Goal: Information Seeking & Learning: Find specific fact

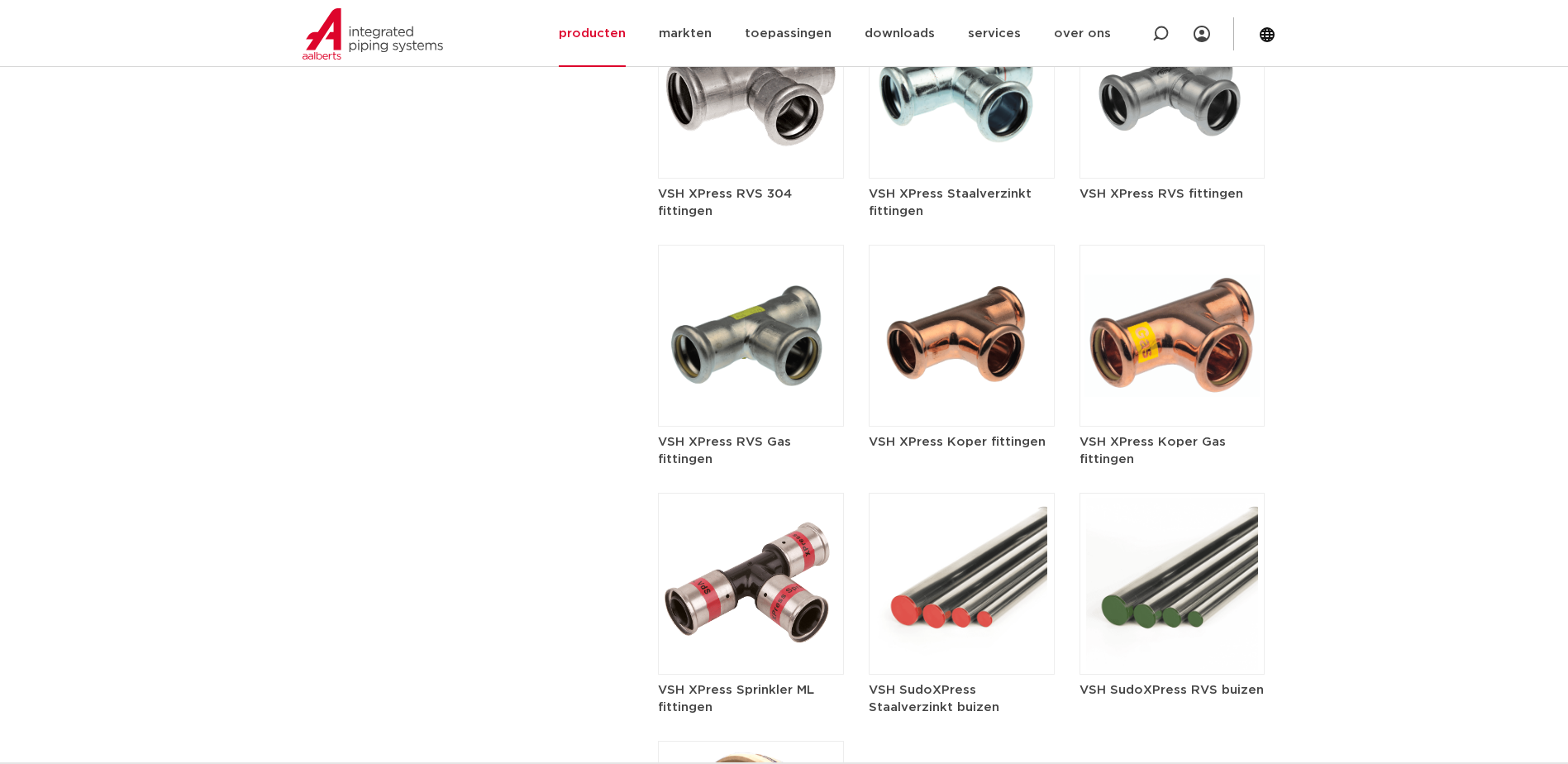
scroll to position [2205, 0]
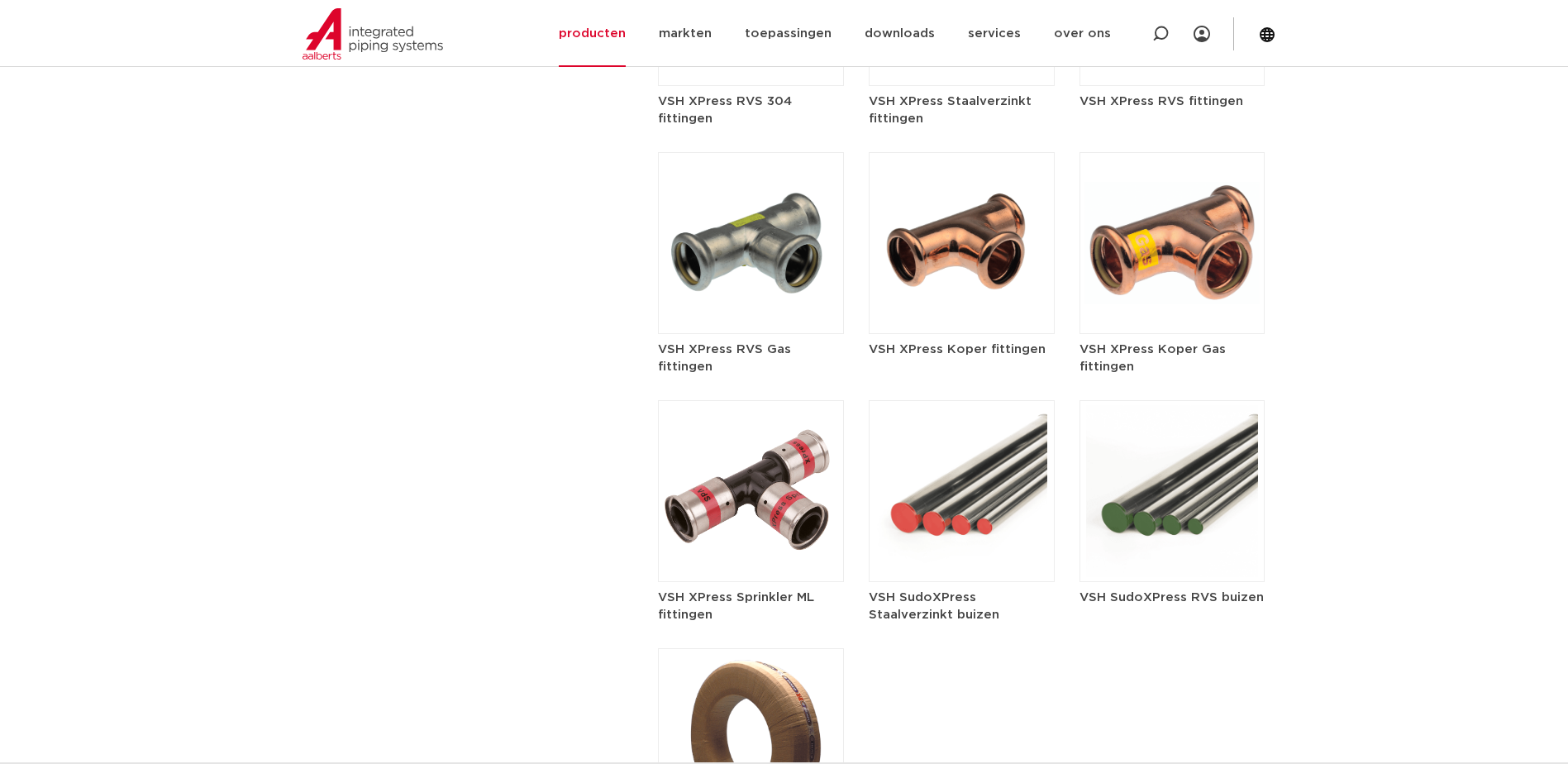
click at [983, 244] on img at bounding box center [962, 243] width 186 height 182
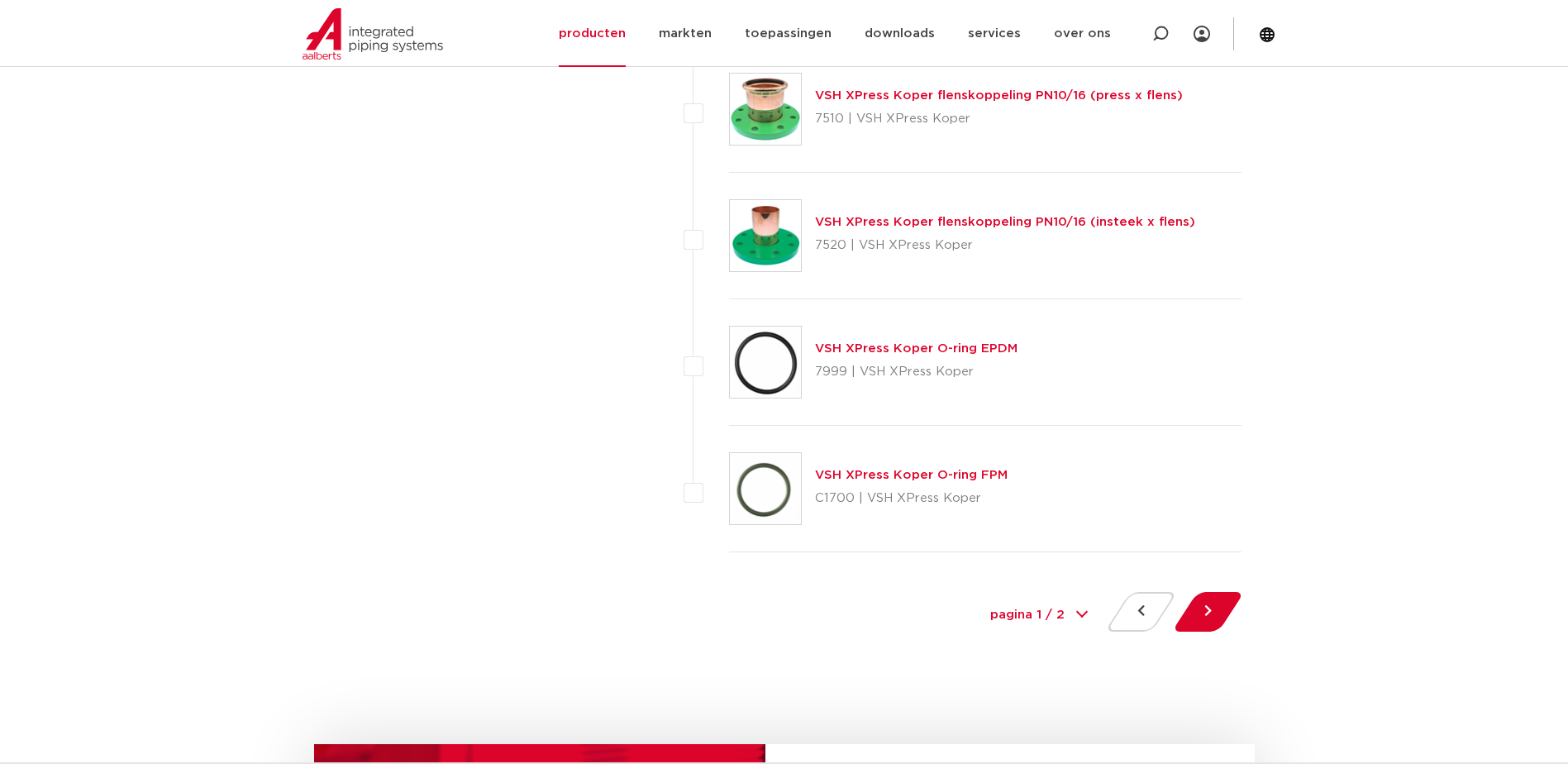
scroll to position [7466, 0]
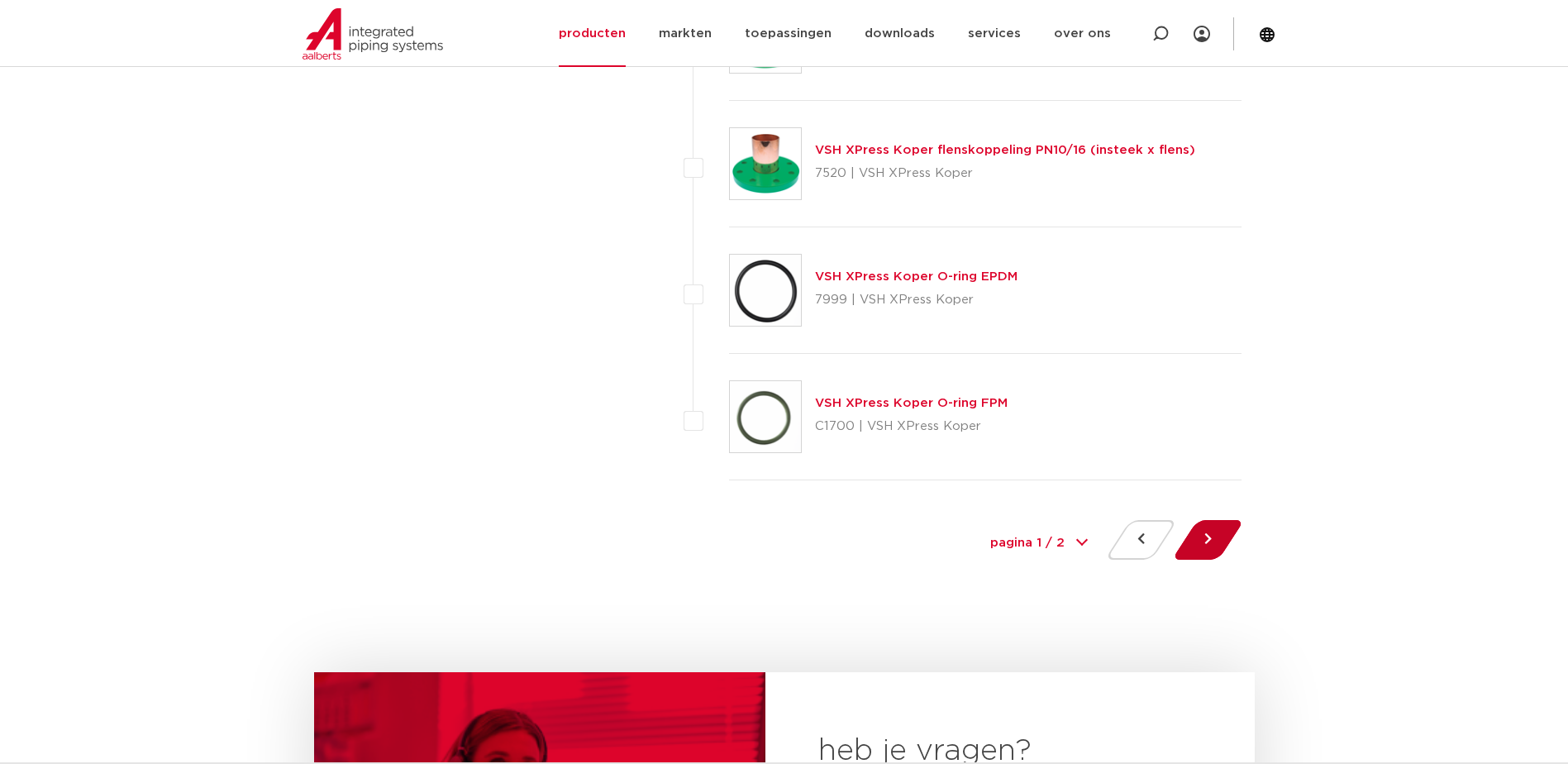
click at [1211, 539] on button at bounding box center [1208, 540] width 47 height 40
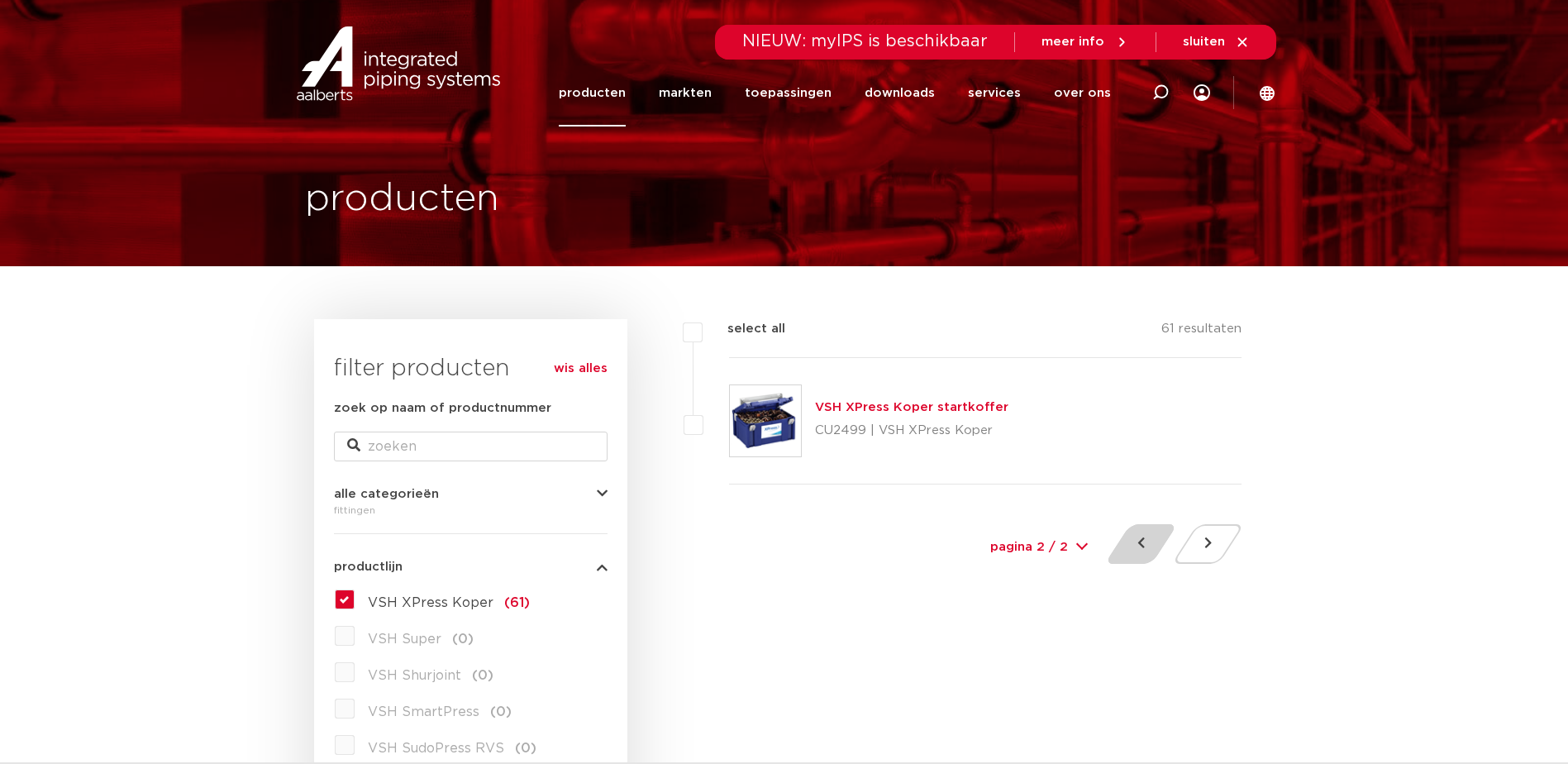
click at [1142, 546] on button at bounding box center [1142, 543] width 47 height 40
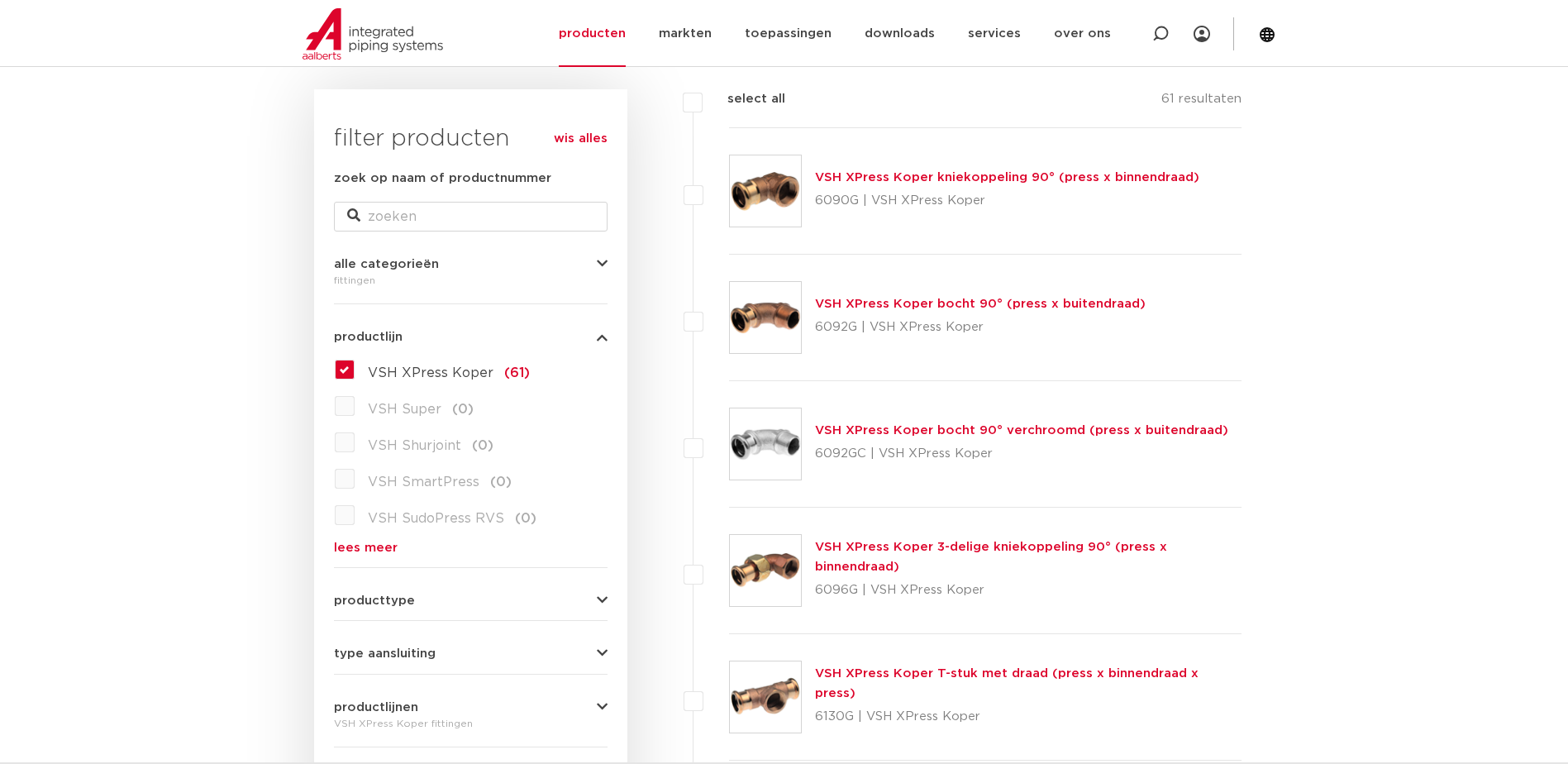
scroll to position [275, 0]
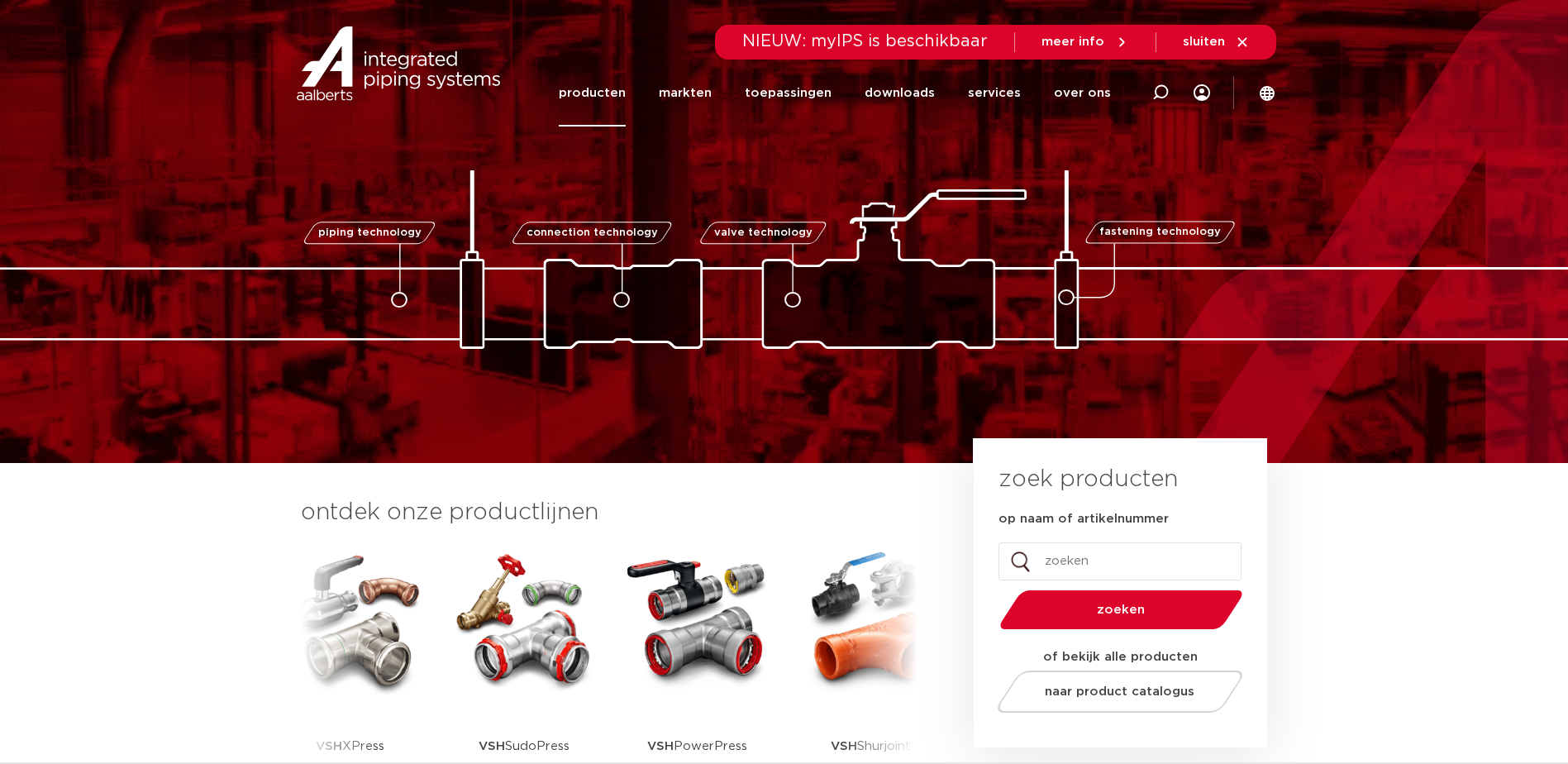
click at [603, 96] on link "producten" at bounding box center [591, 92] width 67 height 67
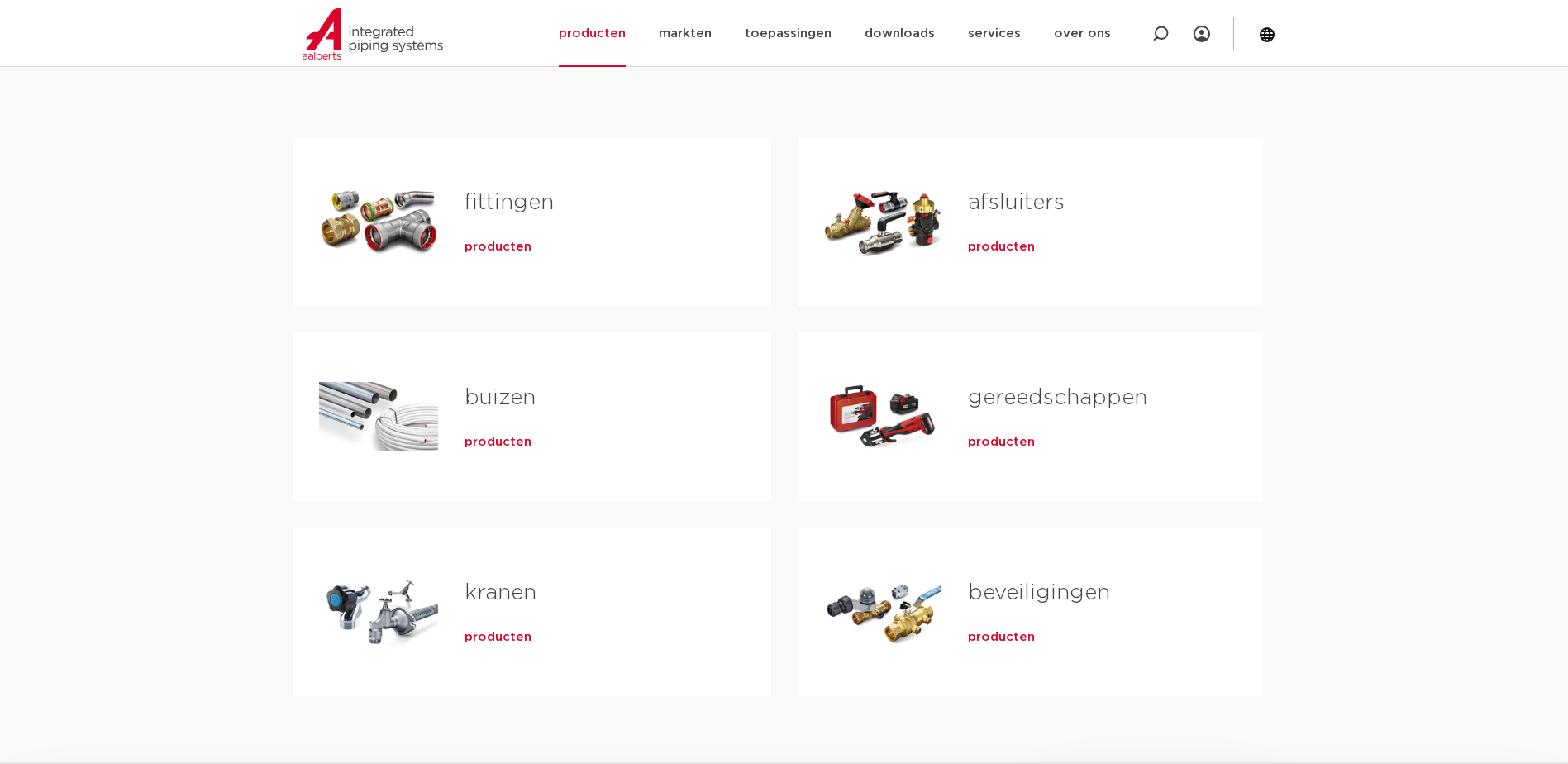
click at [473, 230] on div "fittingen producten" at bounding box center [591, 221] width 306 height 116
click at [498, 204] on link "fittingen" at bounding box center [509, 202] width 90 height 21
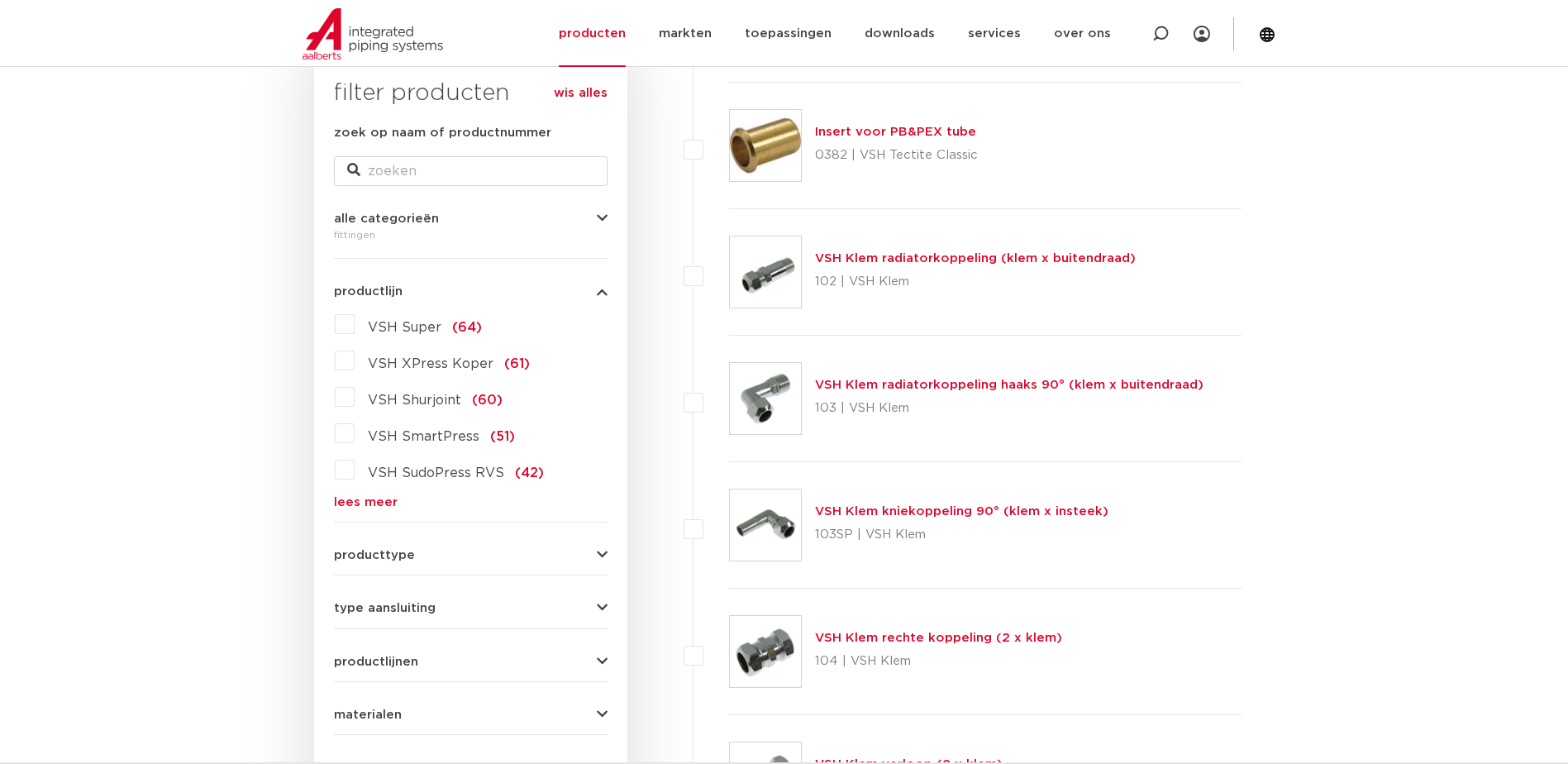
click at [373, 504] on link "lees meer" at bounding box center [470, 502] width 273 height 13
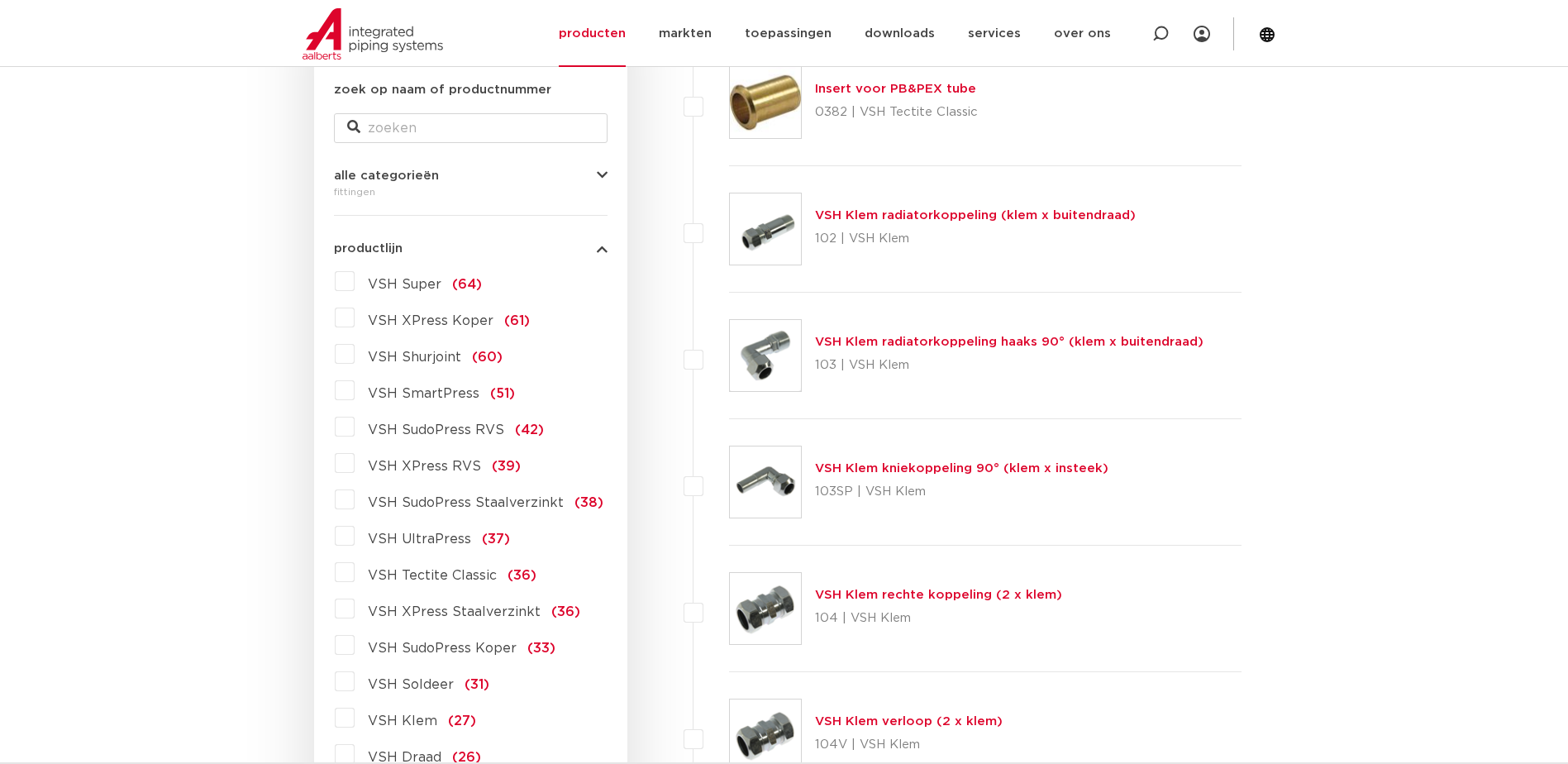
scroll to position [275, 0]
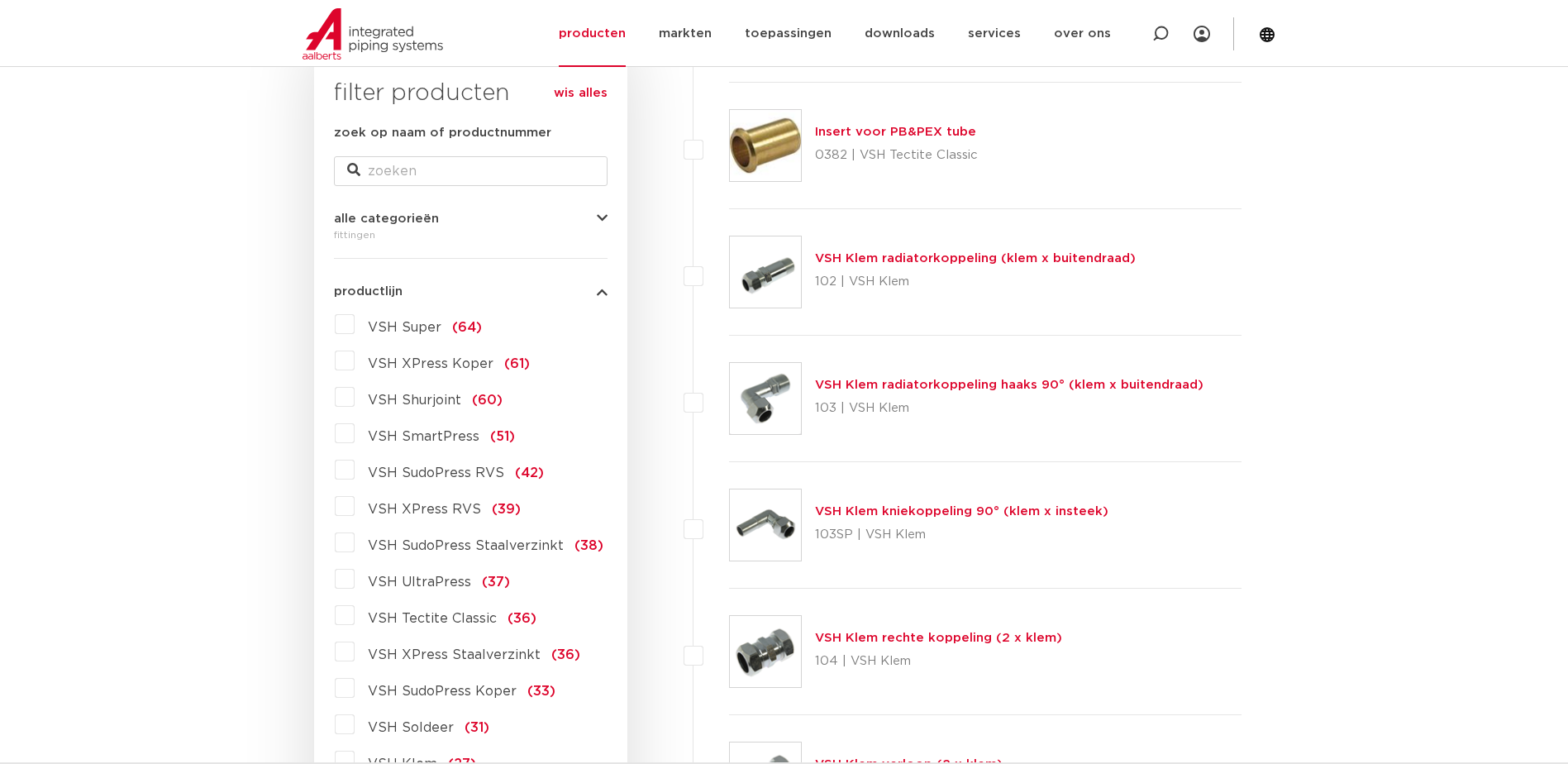
click at [355, 362] on label "VSH XPress Koper (61)" at bounding box center [442, 360] width 175 height 26
click at [0, 0] on input "VSH XPress Koper (61)" at bounding box center [0, 0] width 0 height 0
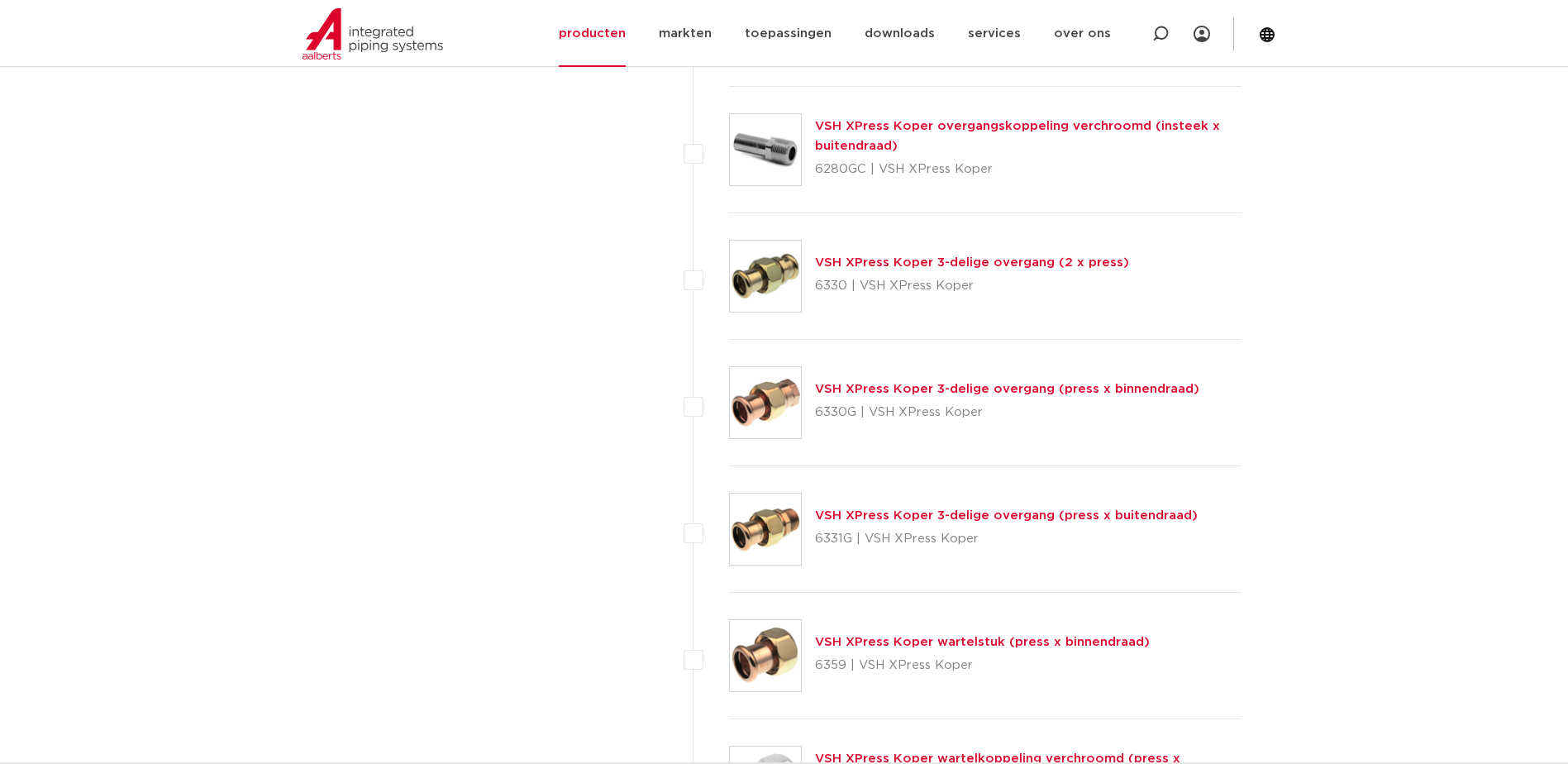
scroll to position [1928, 0]
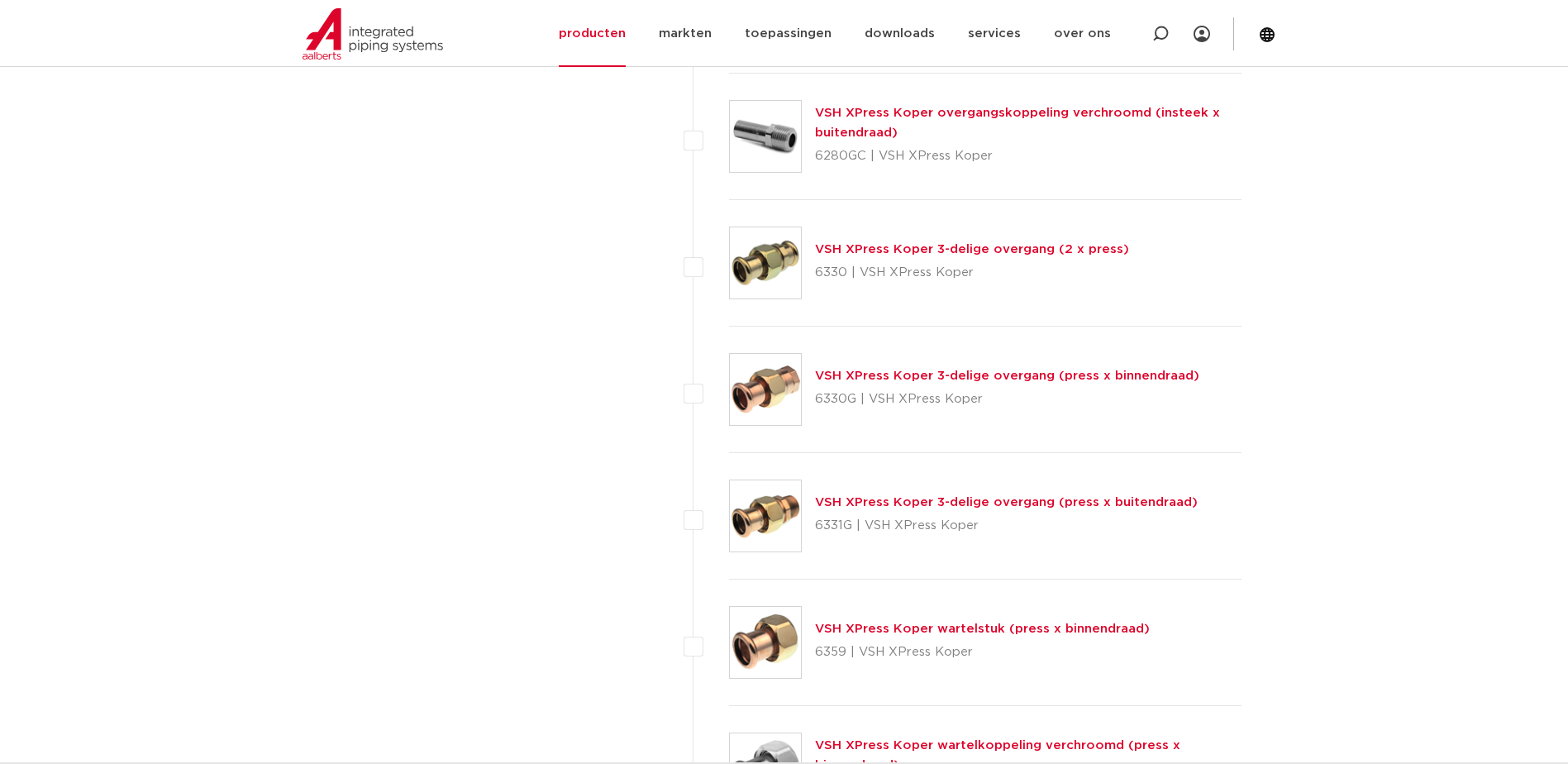
click at [1092, 624] on link "VSH XPress Koper wartelstuk (press x binnendraad)" at bounding box center [982, 629] width 335 height 13
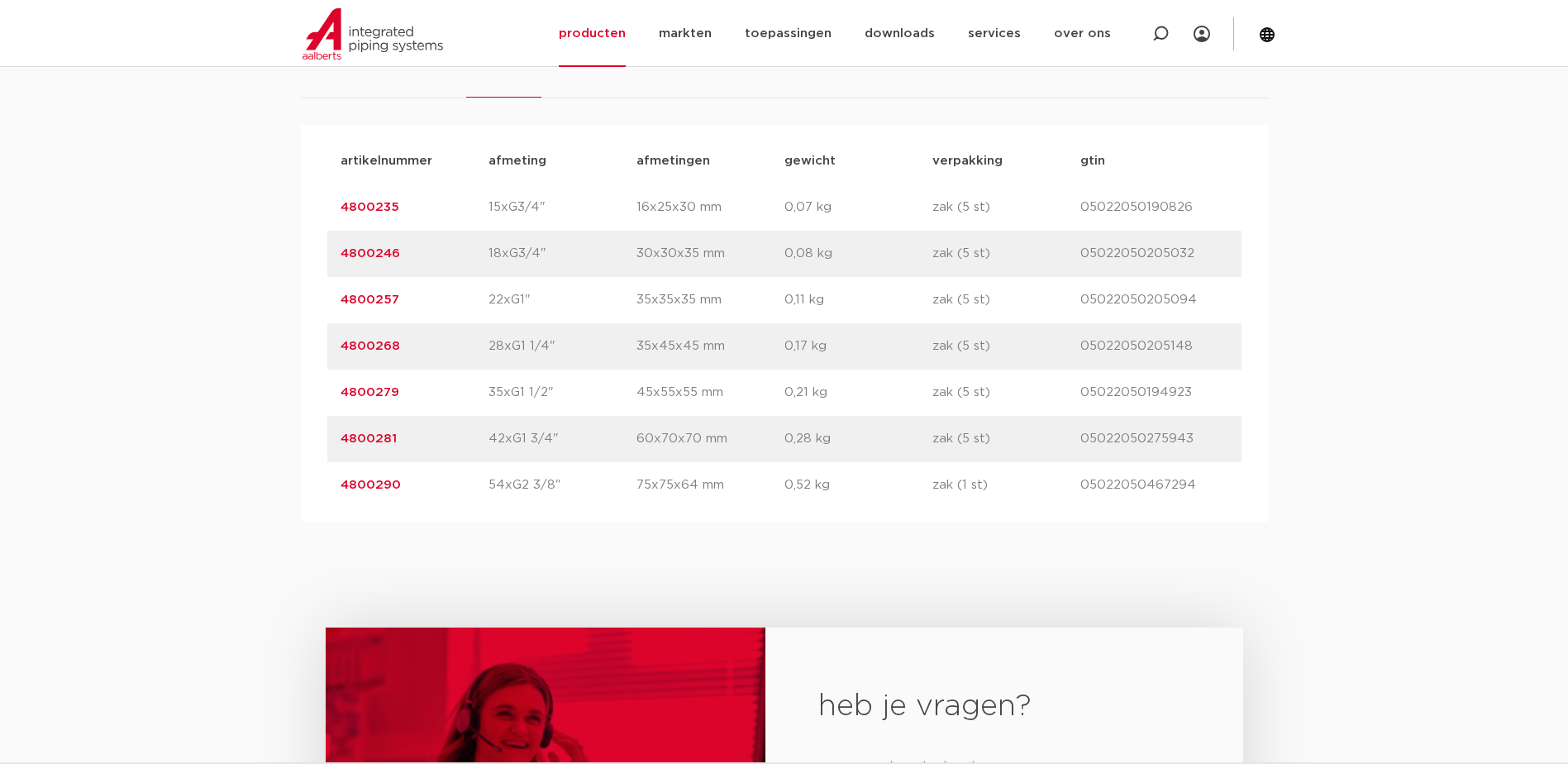
scroll to position [1102, 0]
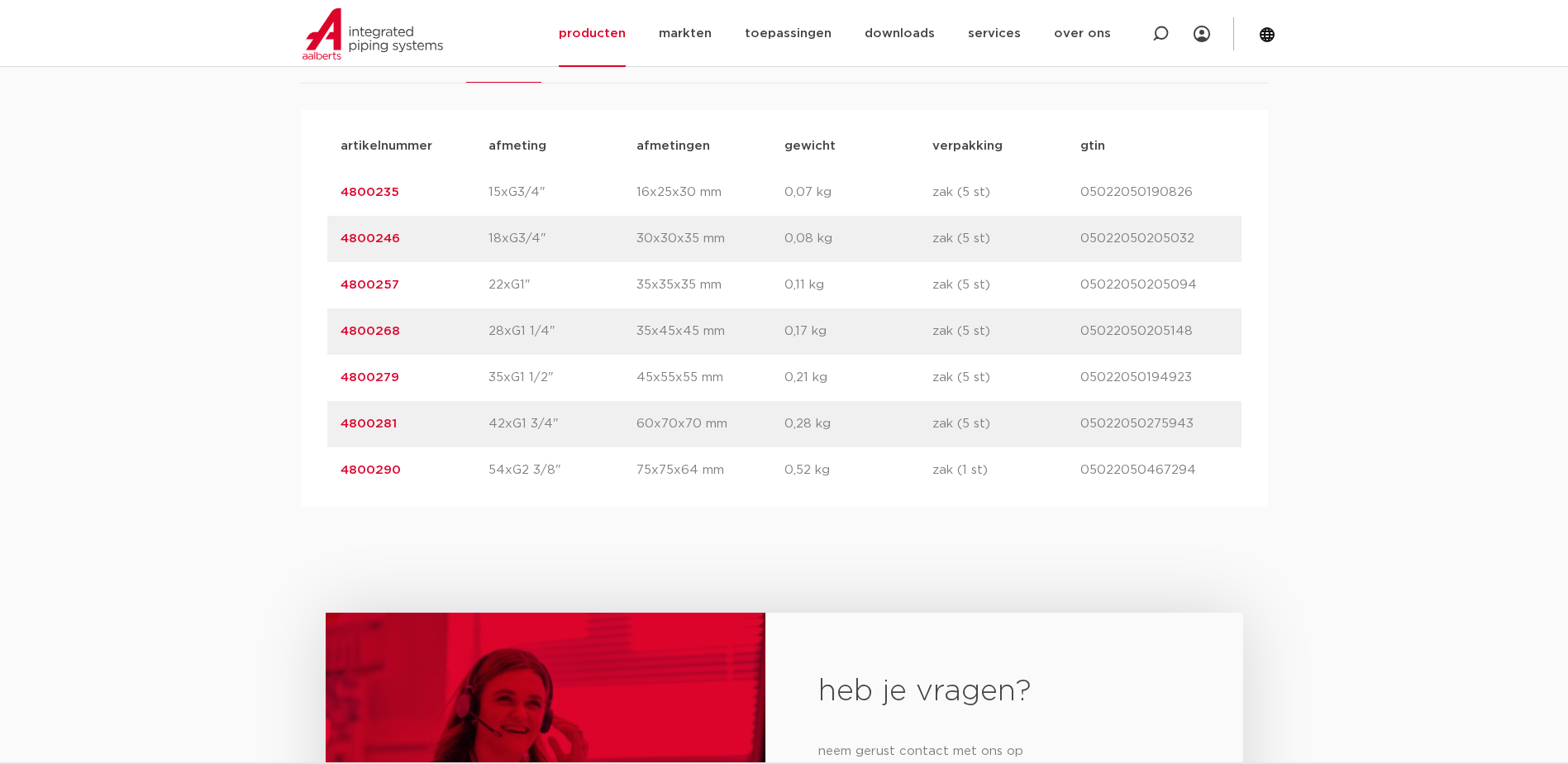
drag, startPoint x: 410, startPoint y: 194, endPoint x: 342, endPoint y: 190, distance: 68.1
click at [342, 190] on p "4800235" at bounding box center [415, 192] width 148 height 19
drag, startPoint x: 318, startPoint y: 163, endPoint x: 299, endPoint y: 162, distance: 19.0
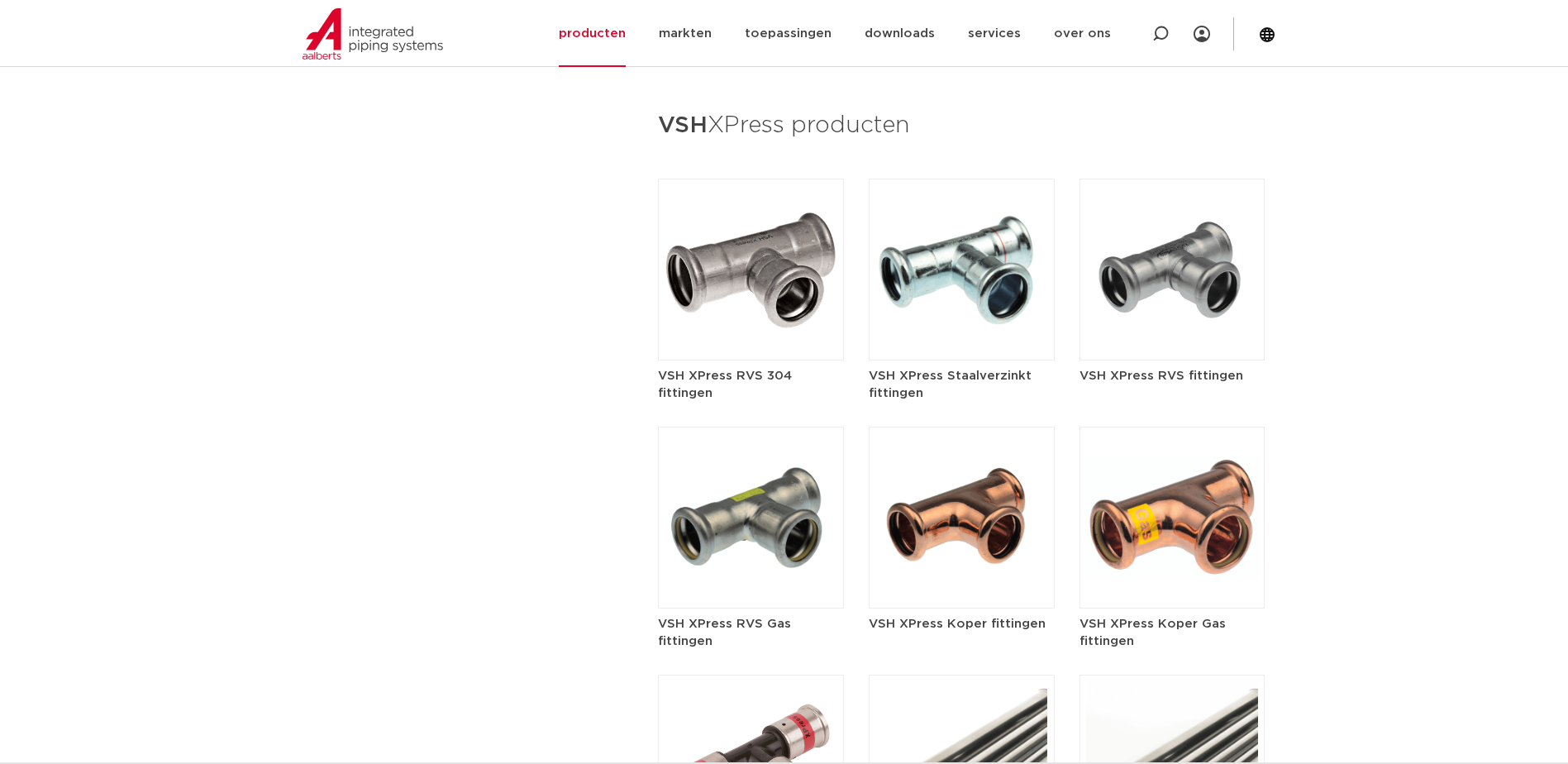
scroll to position [1930, 0]
click at [911, 476] on img at bounding box center [962, 517] width 186 height 182
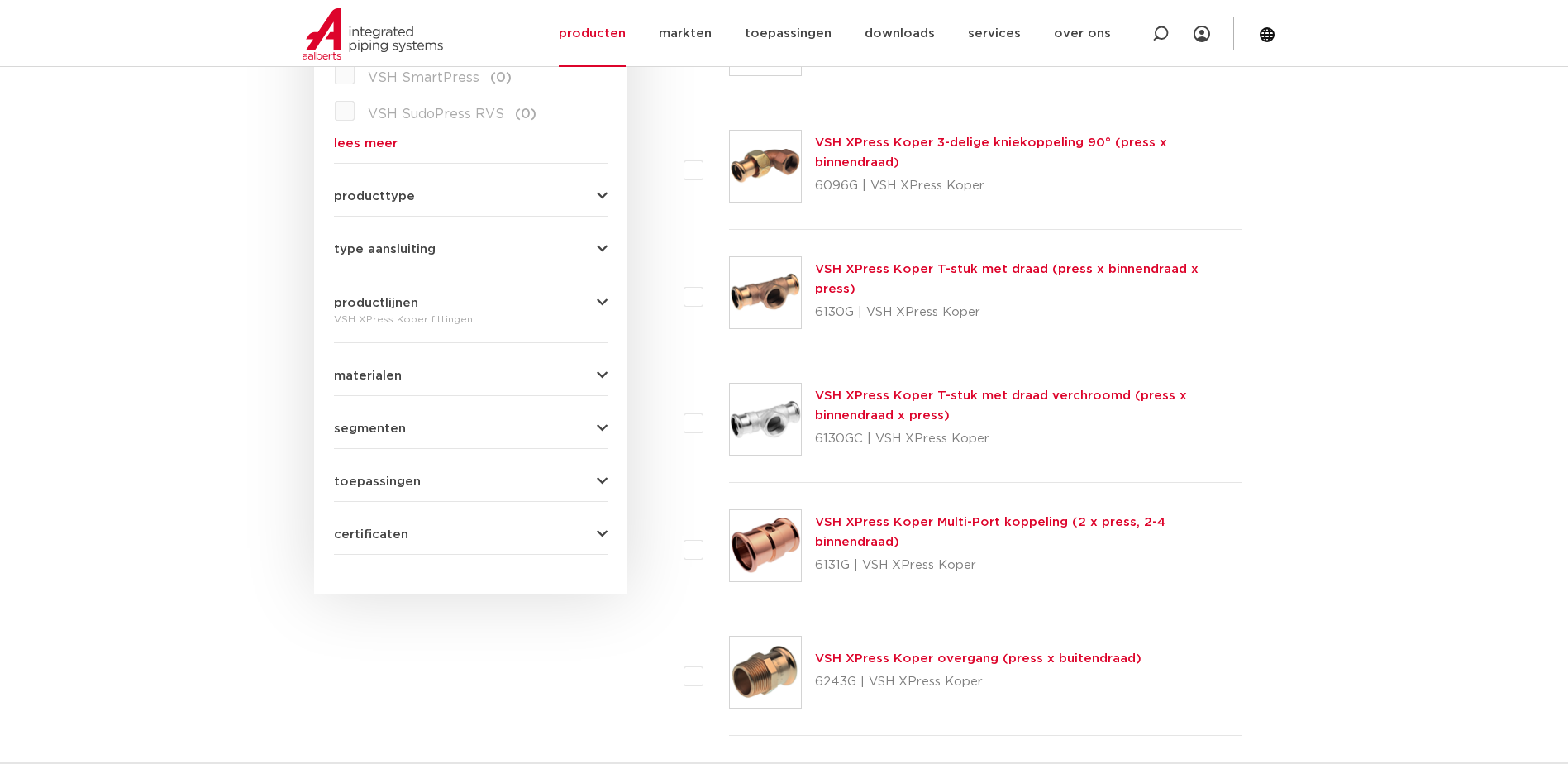
scroll to position [275, 0]
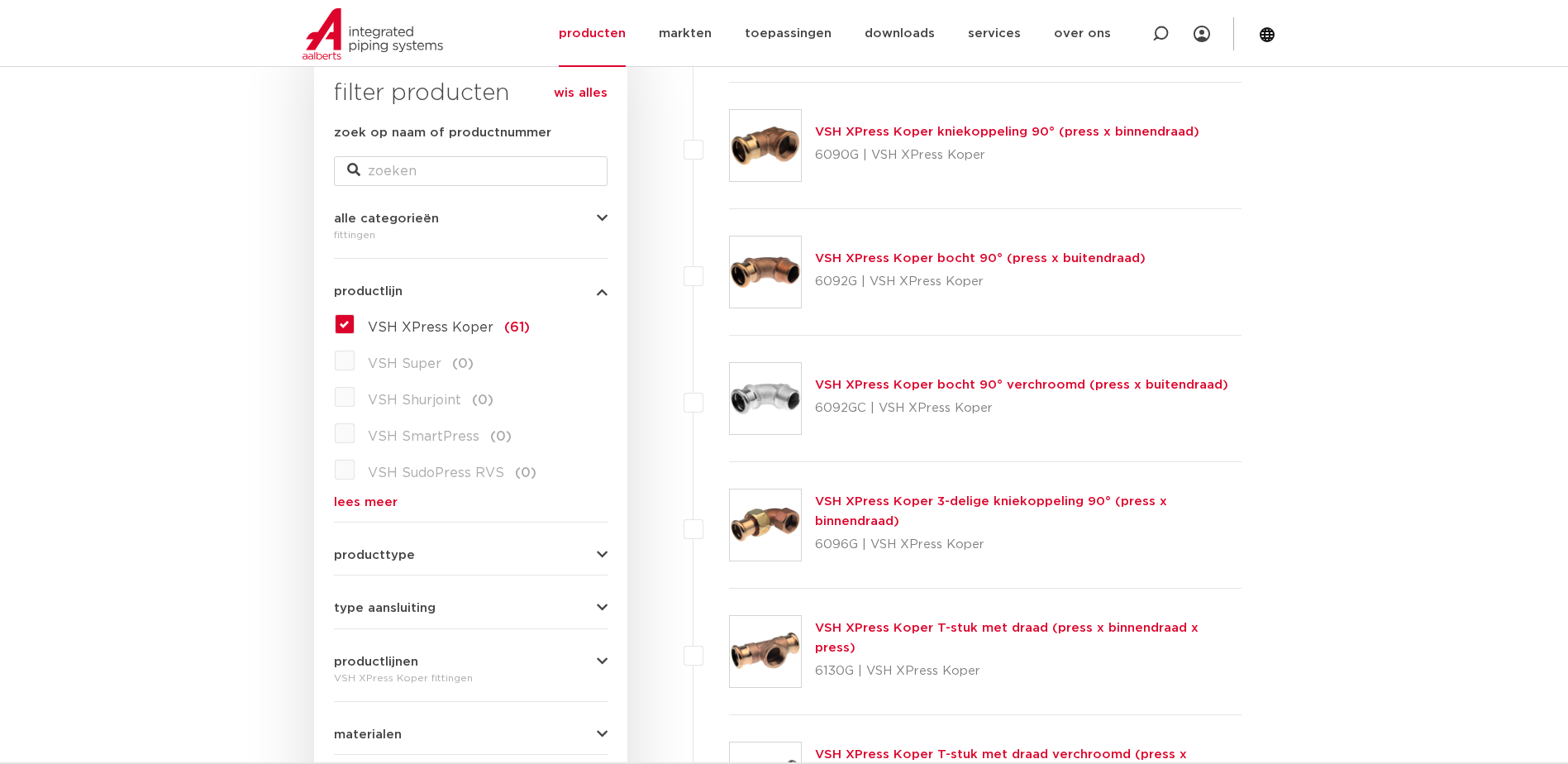
click at [921, 255] on link "VSH XPress Koper bocht 90° (press x buitendraad)" at bounding box center [980, 258] width 331 height 13
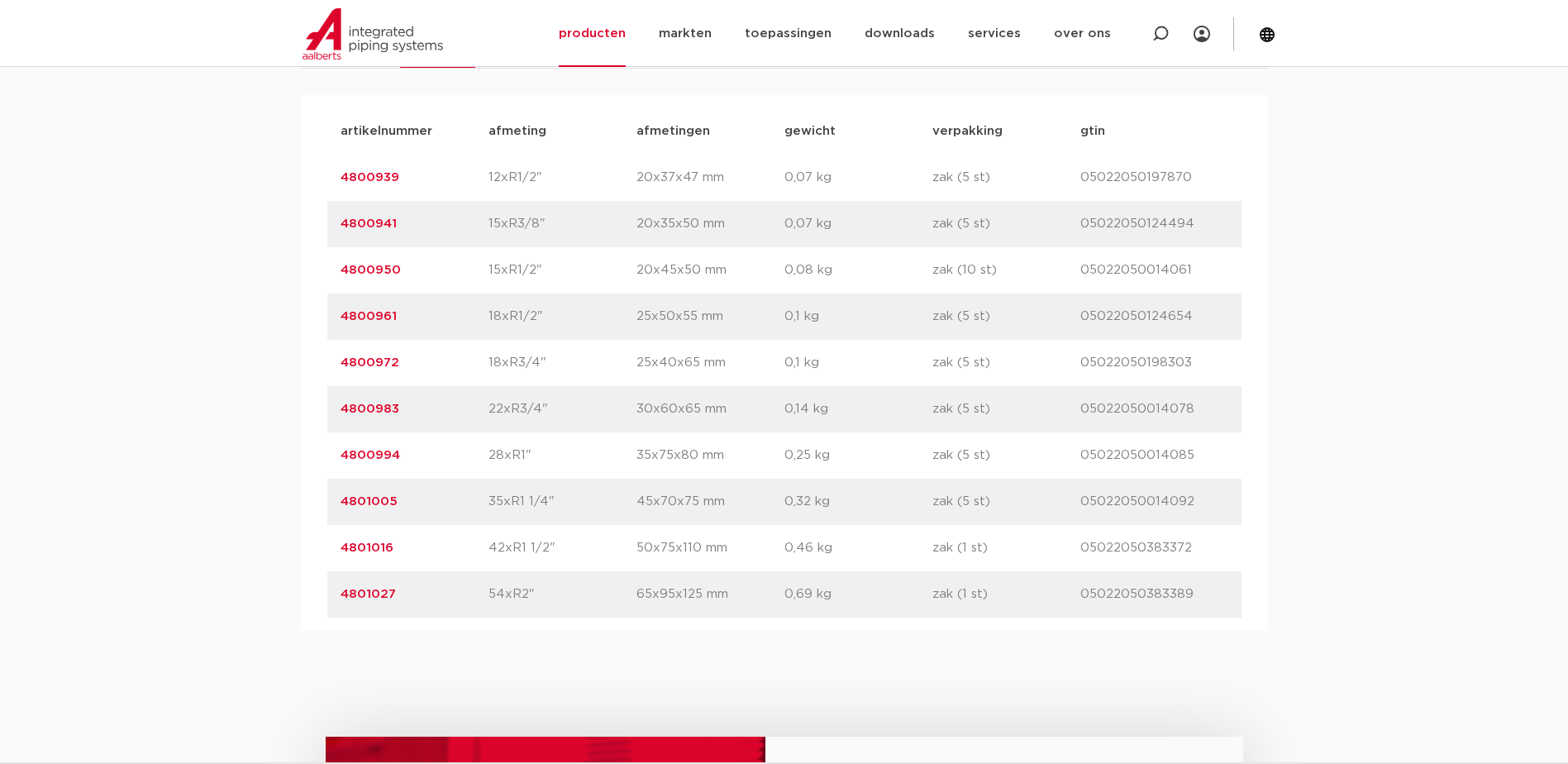
scroll to position [1102, 0]
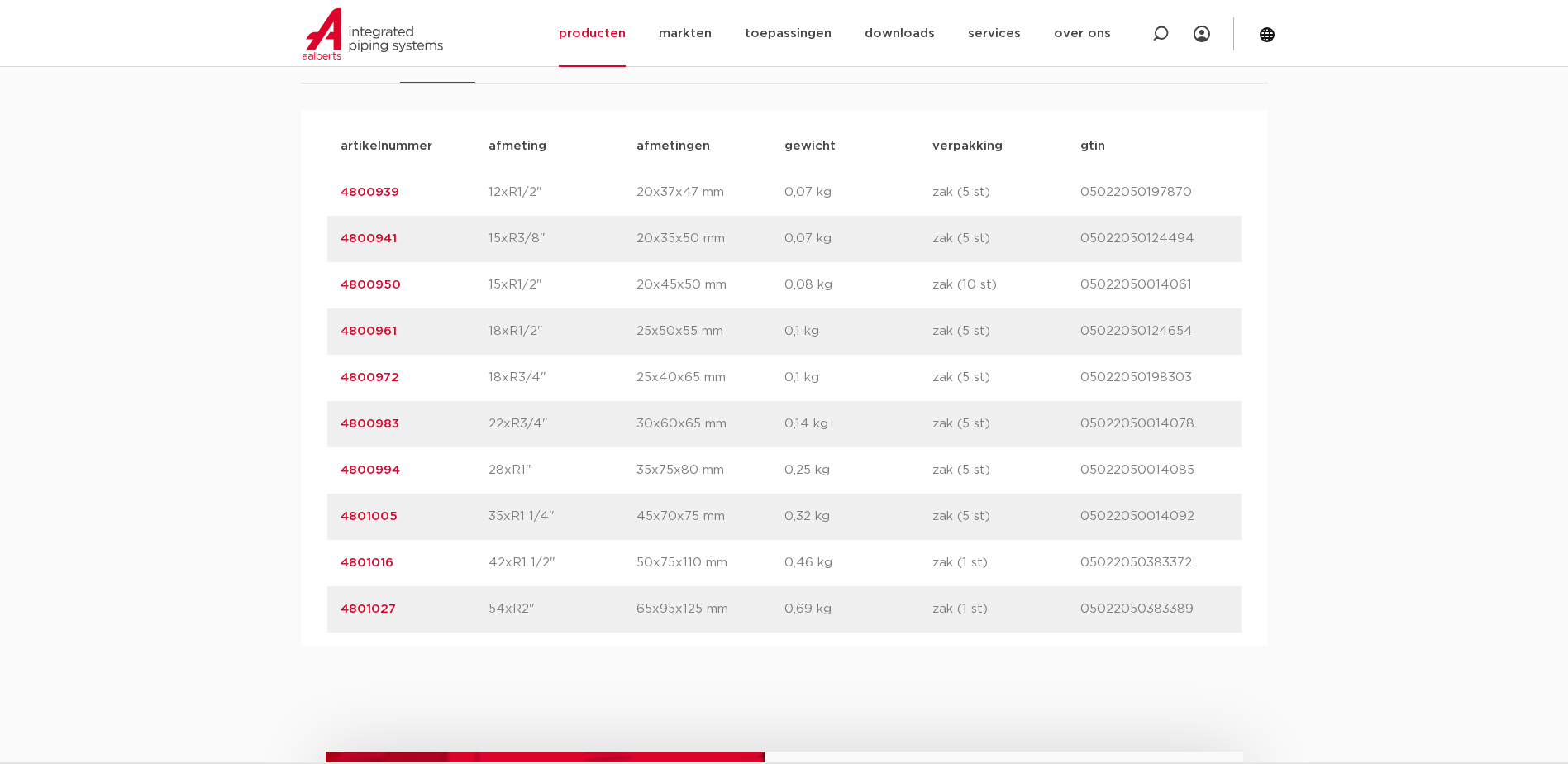
drag, startPoint x: 405, startPoint y: 471, endPoint x: 340, endPoint y: 478, distance: 65.4
click at [341, 478] on p "4800994" at bounding box center [415, 470] width 148 height 19
drag, startPoint x: 340, startPoint y: 478, endPoint x: 350, endPoint y: 473, distance: 11.2
copy link "4800994"
click at [1421, 201] on div "assortiment [GEOGRAPHIC_DATA] specificaties downloads ETIM sustainability verwa…" at bounding box center [784, 314] width 1568 height 663
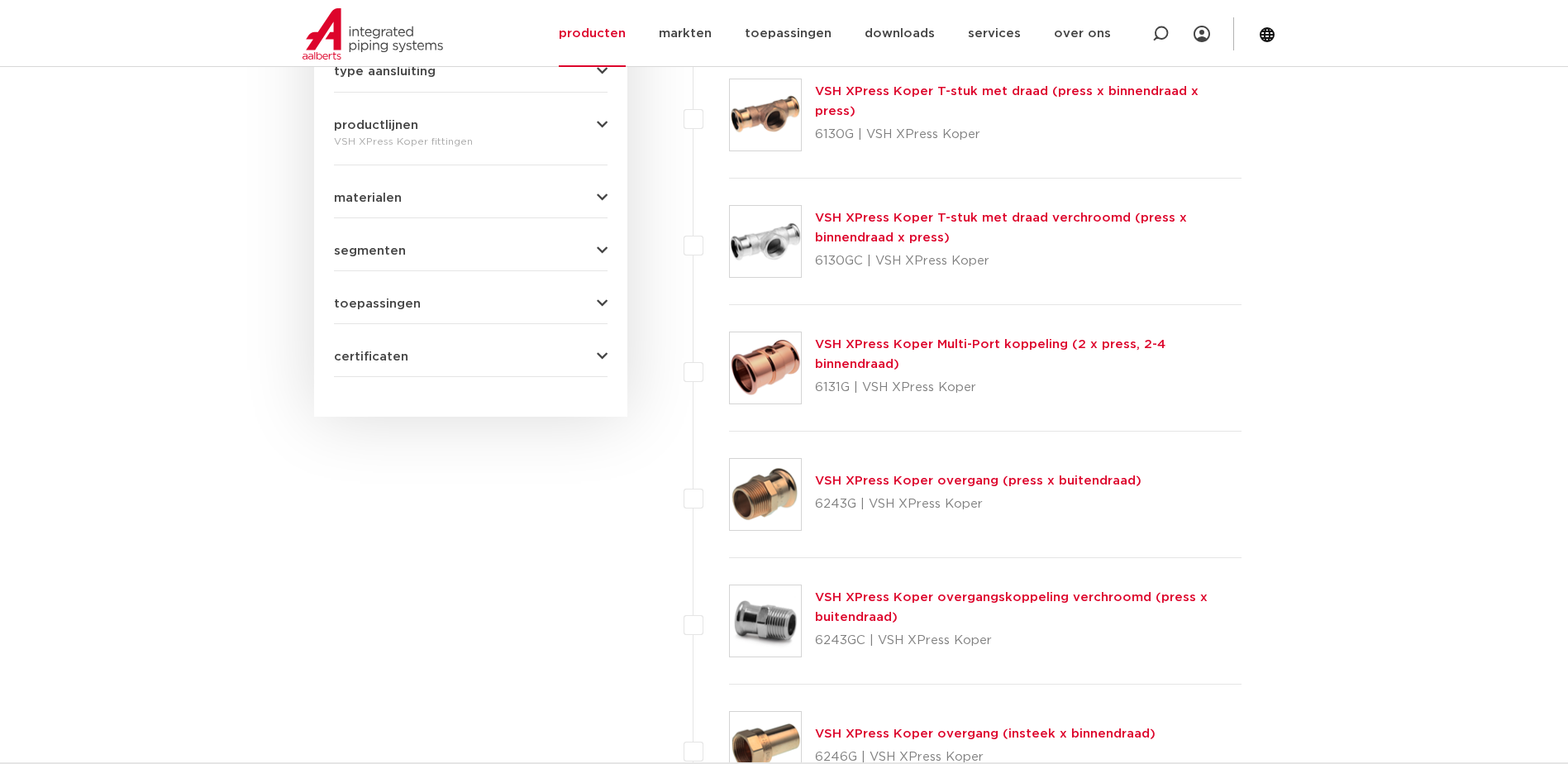
scroll to position [827, 0]
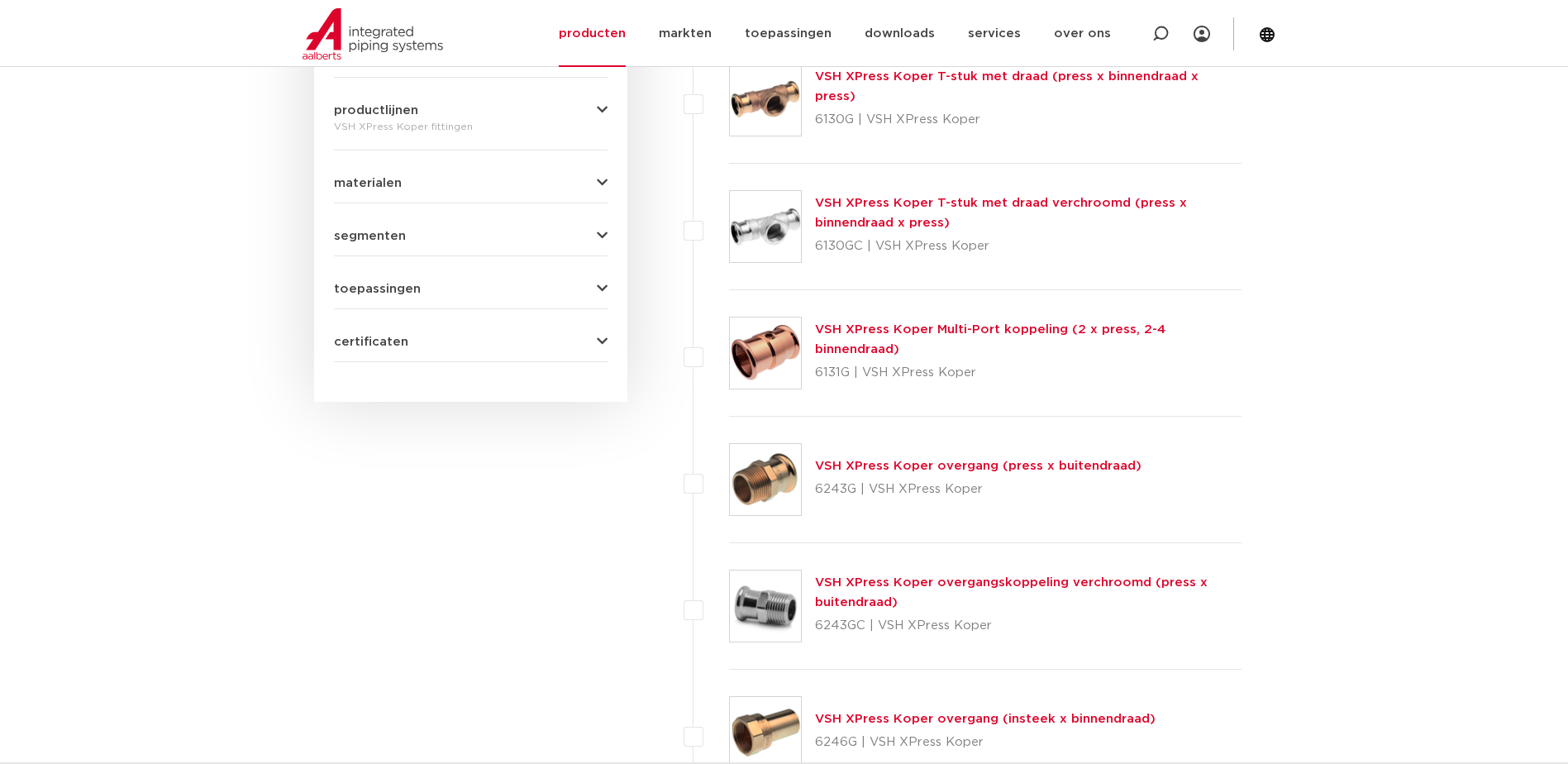
click at [949, 459] on link "VSH XPress Koper overgang (press x buitendraad)" at bounding box center [978, 465] width 327 height 13
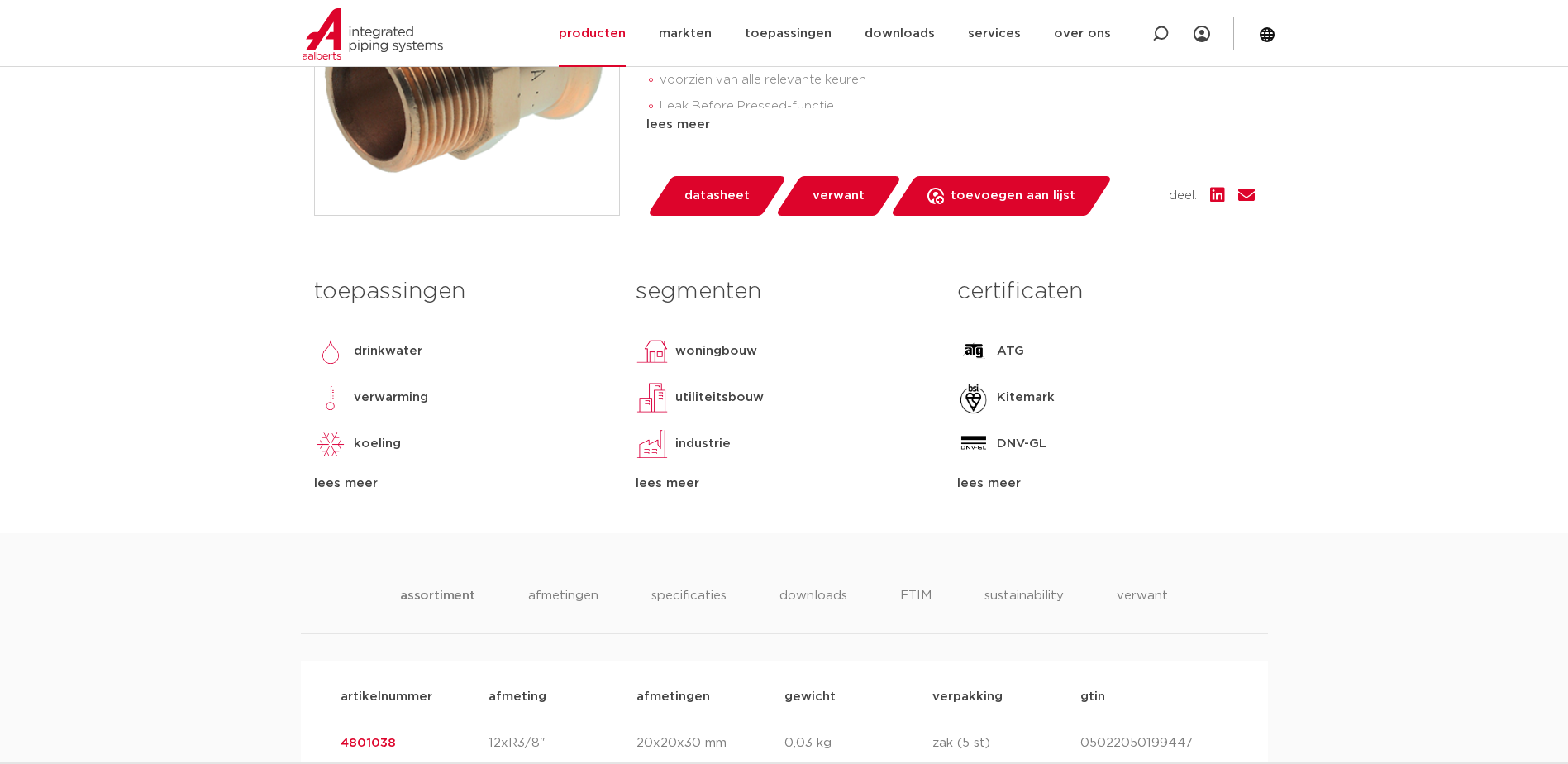
scroll to position [1102, 0]
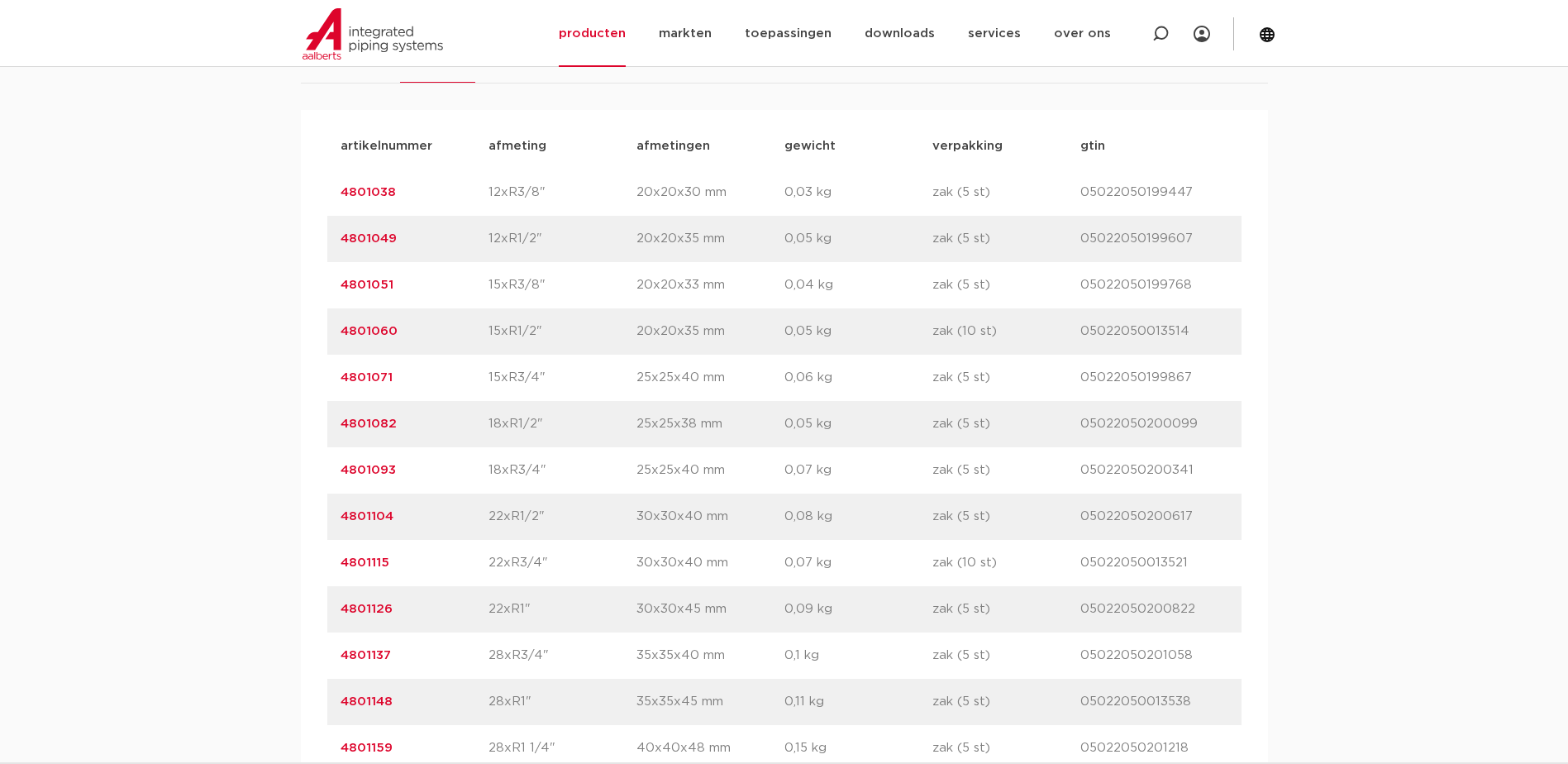
drag, startPoint x: 417, startPoint y: 607, endPoint x: 373, endPoint y: 613, distance: 44.4
click at [373, 613] on p "4801126" at bounding box center [415, 608] width 148 height 19
drag, startPoint x: 373, startPoint y: 613, endPoint x: 283, endPoint y: 593, distance: 92.2
click at [283, 594] on div "assortiment afmetingen specificaties downloads ETIM sustainability verwant asso…" at bounding box center [784, 638] width 1568 height 1311
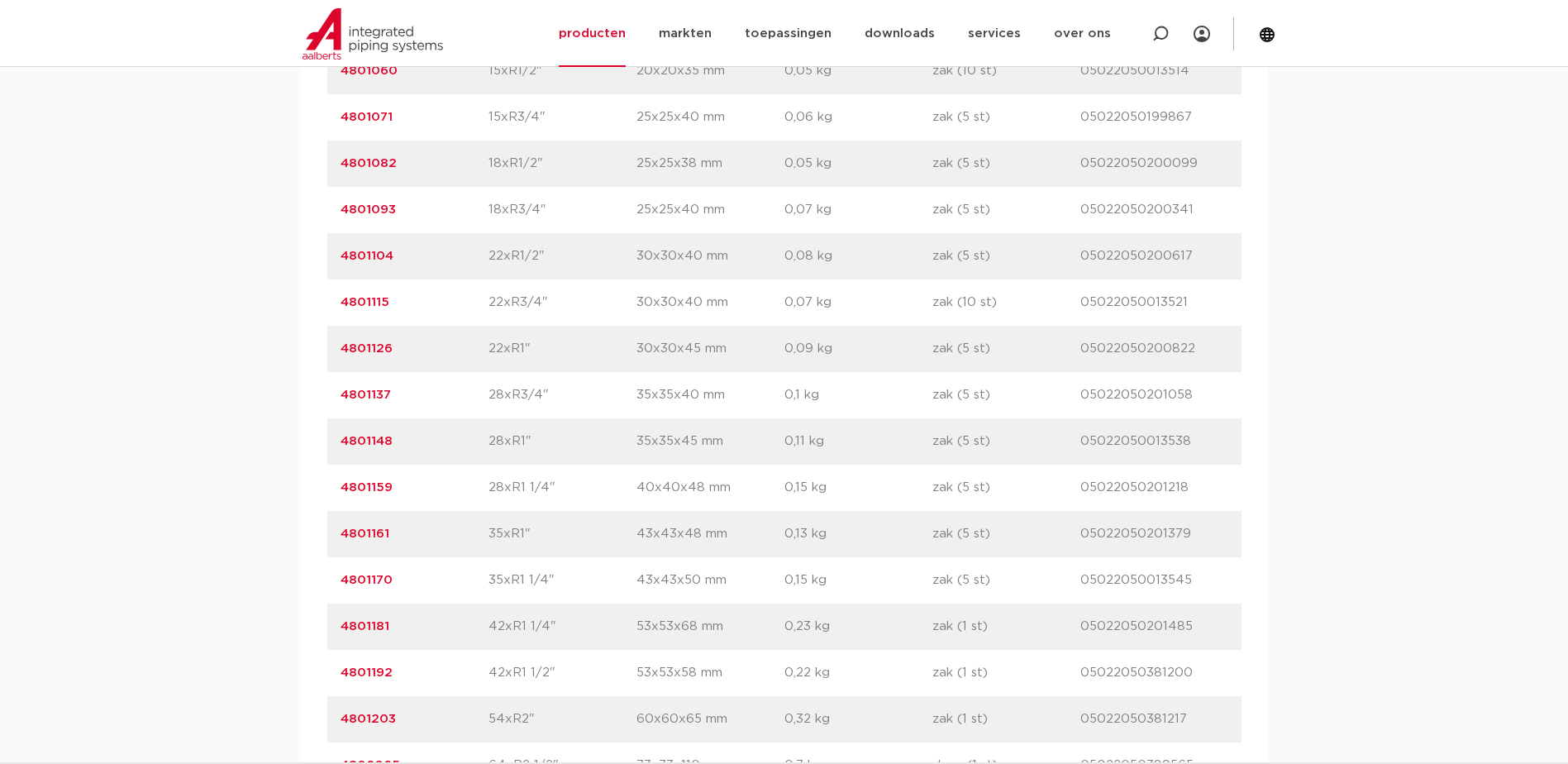
scroll to position [1378, 0]
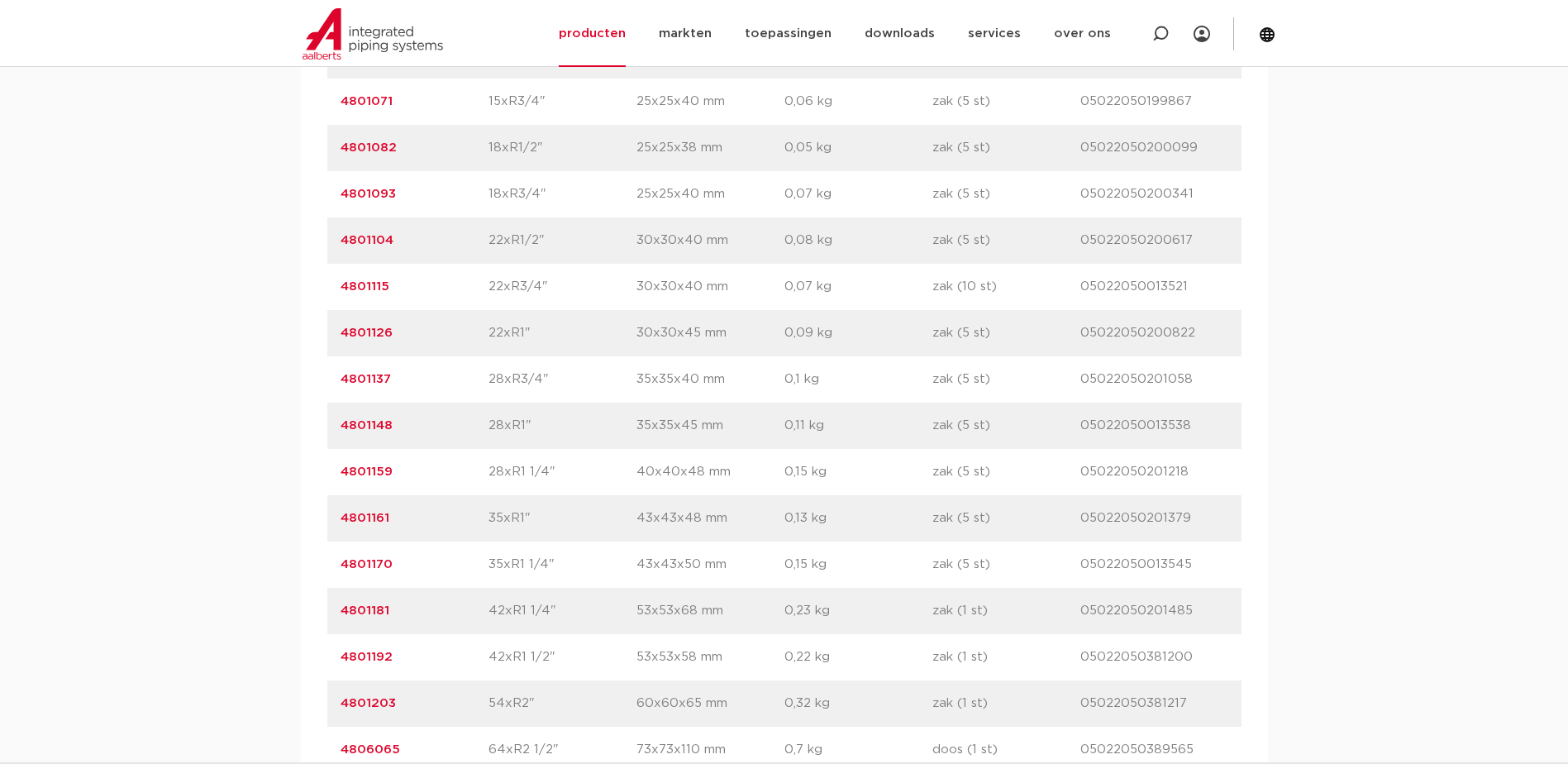
drag, startPoint x: 415, startPoint y: 423, endPoint x: 329, endPoint y: 422, distance: 86.0
click at [329, 422] on div "artikelnummer 4801148 afmeting 28xR1" afmetingen 35x35x45 mm gewicht 0,11 kg ve…" at bounding box center [784, 426] width 915 height 47
drag, startPoint x: 329, startPoint y: 422, endPoint x: 364, endPoint y: 430, distance: 35.9
copy link "4801148"
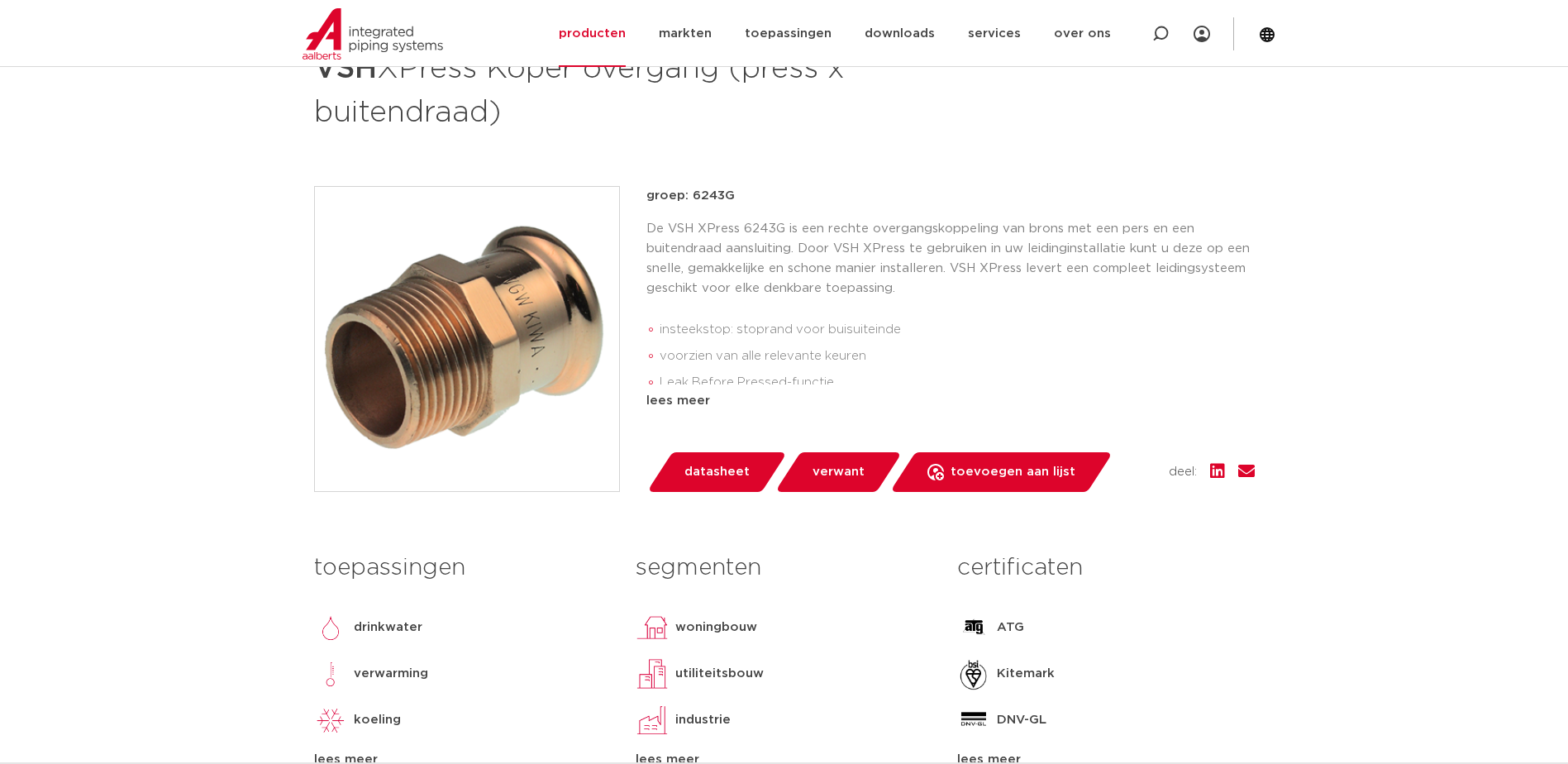
scroll to position [0, 0]
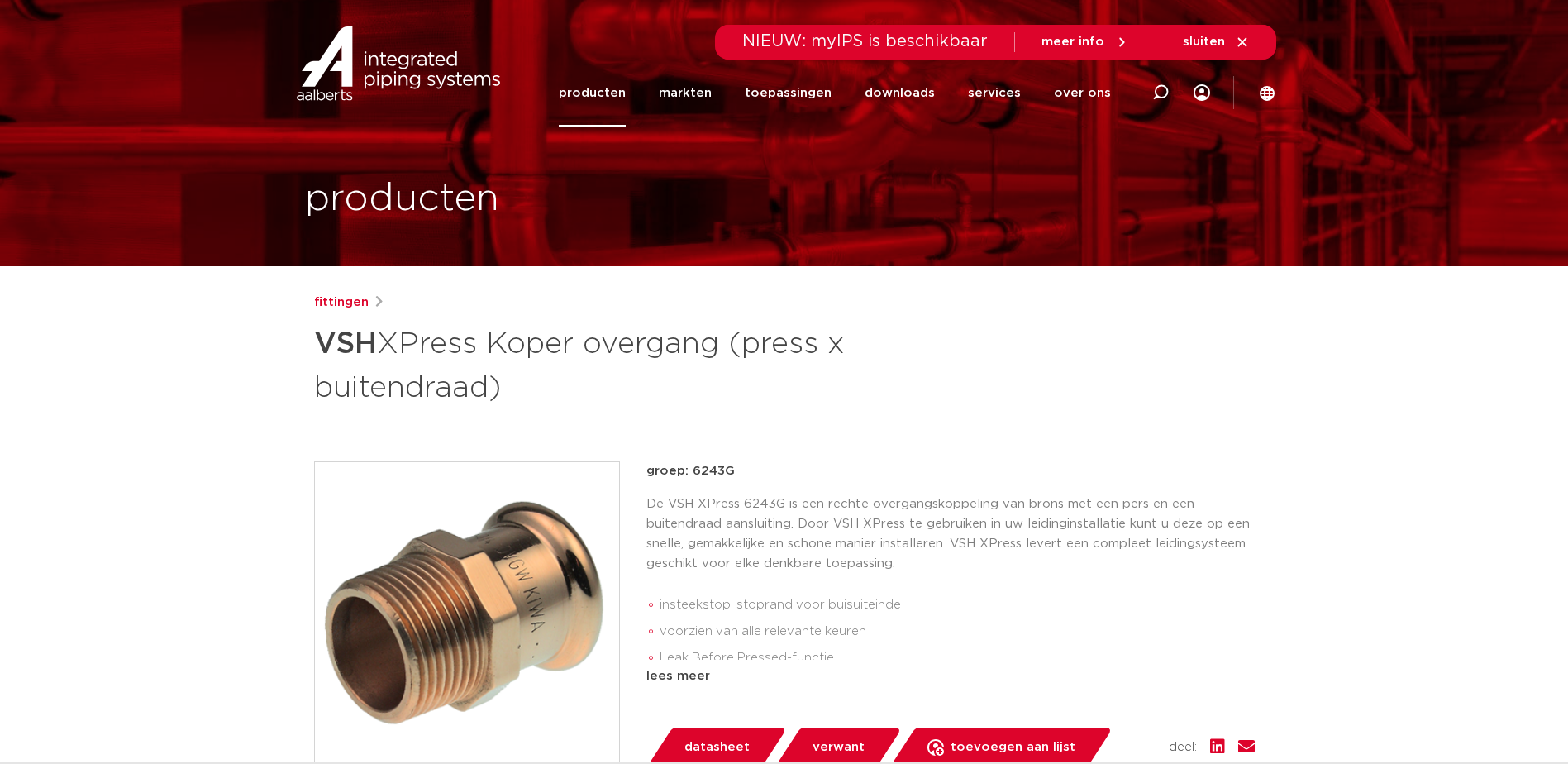
drag, startPoint x: 931, startPoint y: 173, endPoint x: 911, endPoint y: 181, distance: 21.5
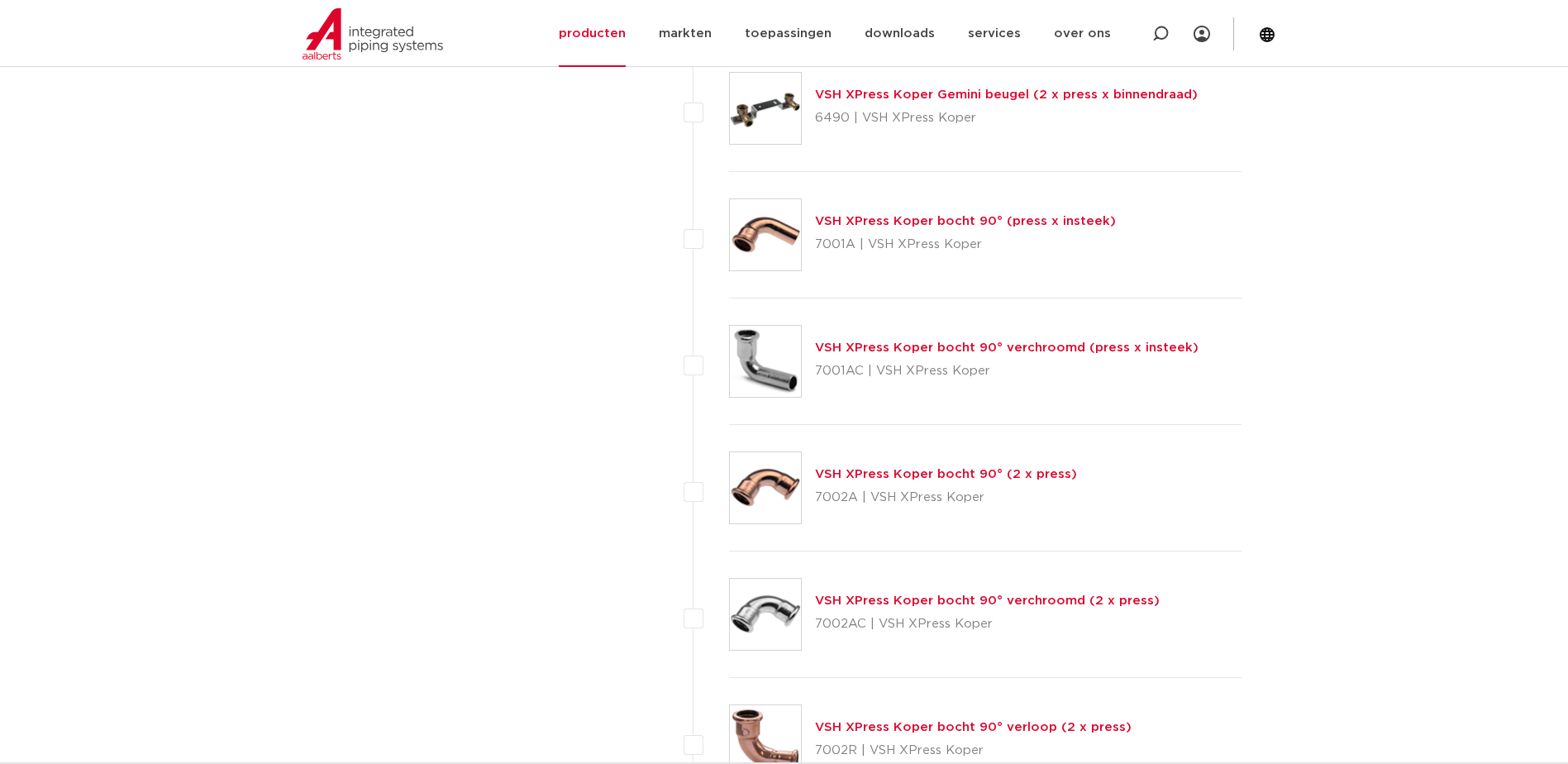
scroll to position [3031, 0]
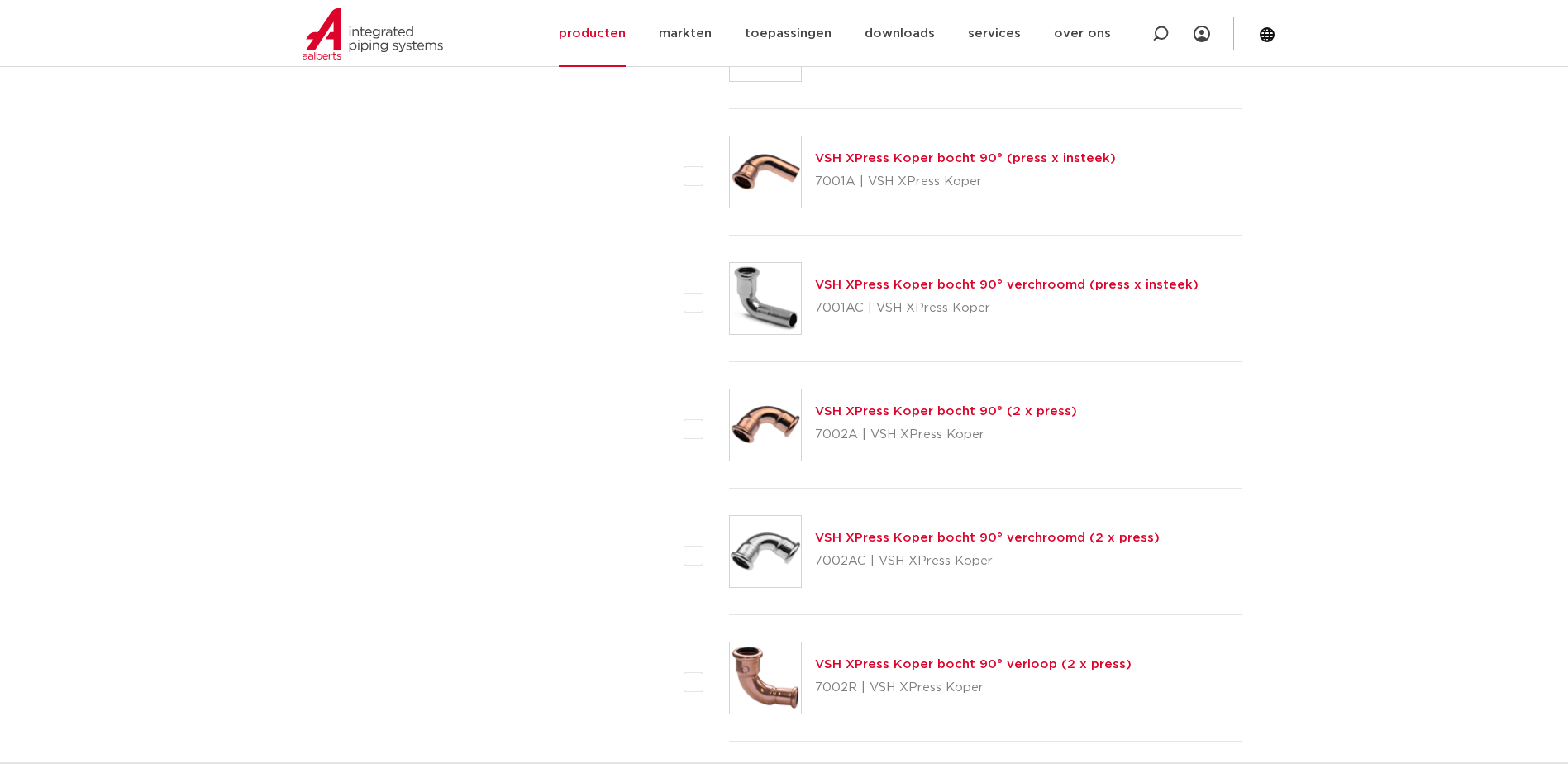
click at [984, 154] on link "VSH XPress Koper bocht 90° (press x insteek)" at bounding box center [966, 158] width 301 height 13
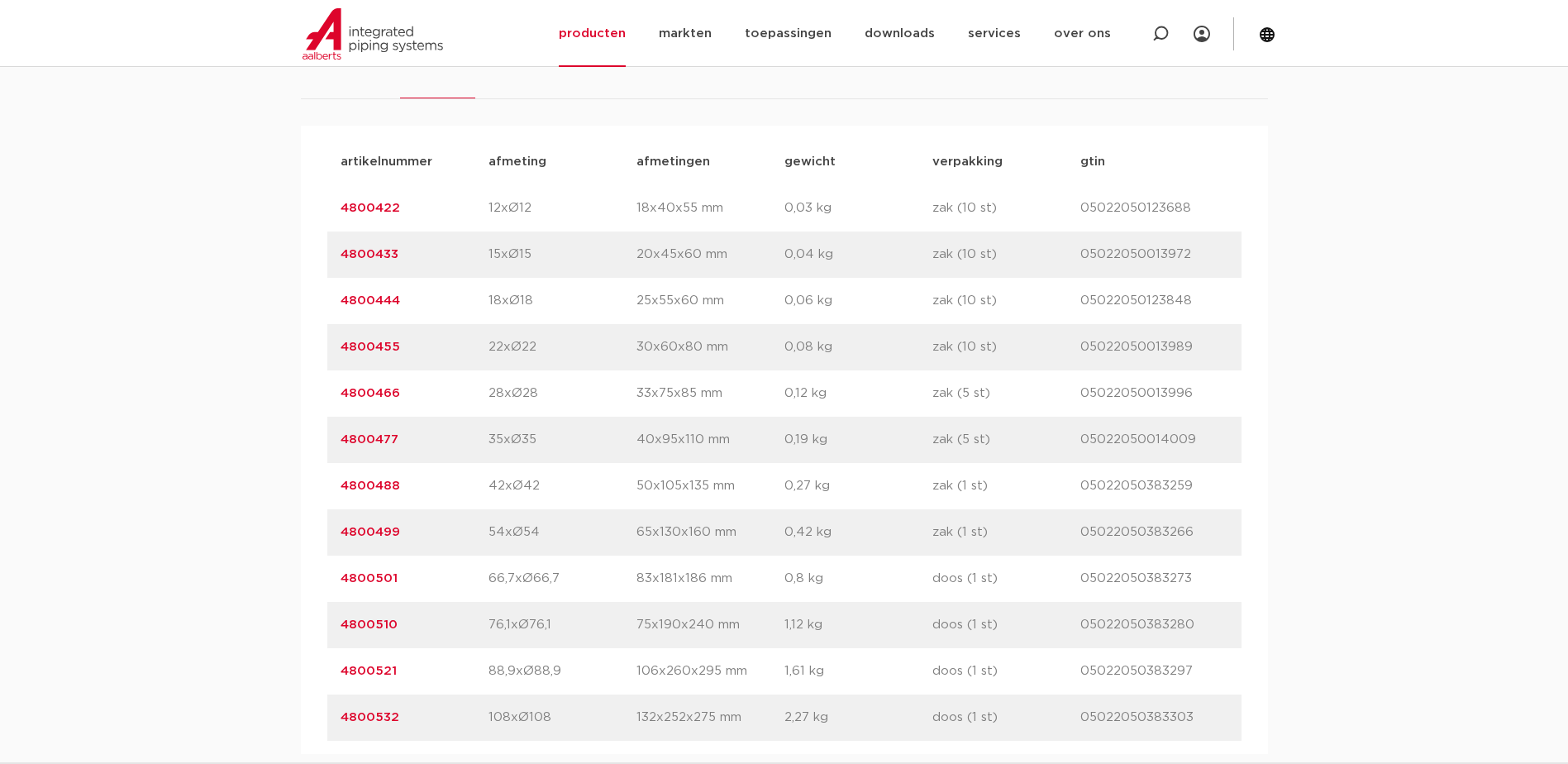
scroll to position [1102, 0]
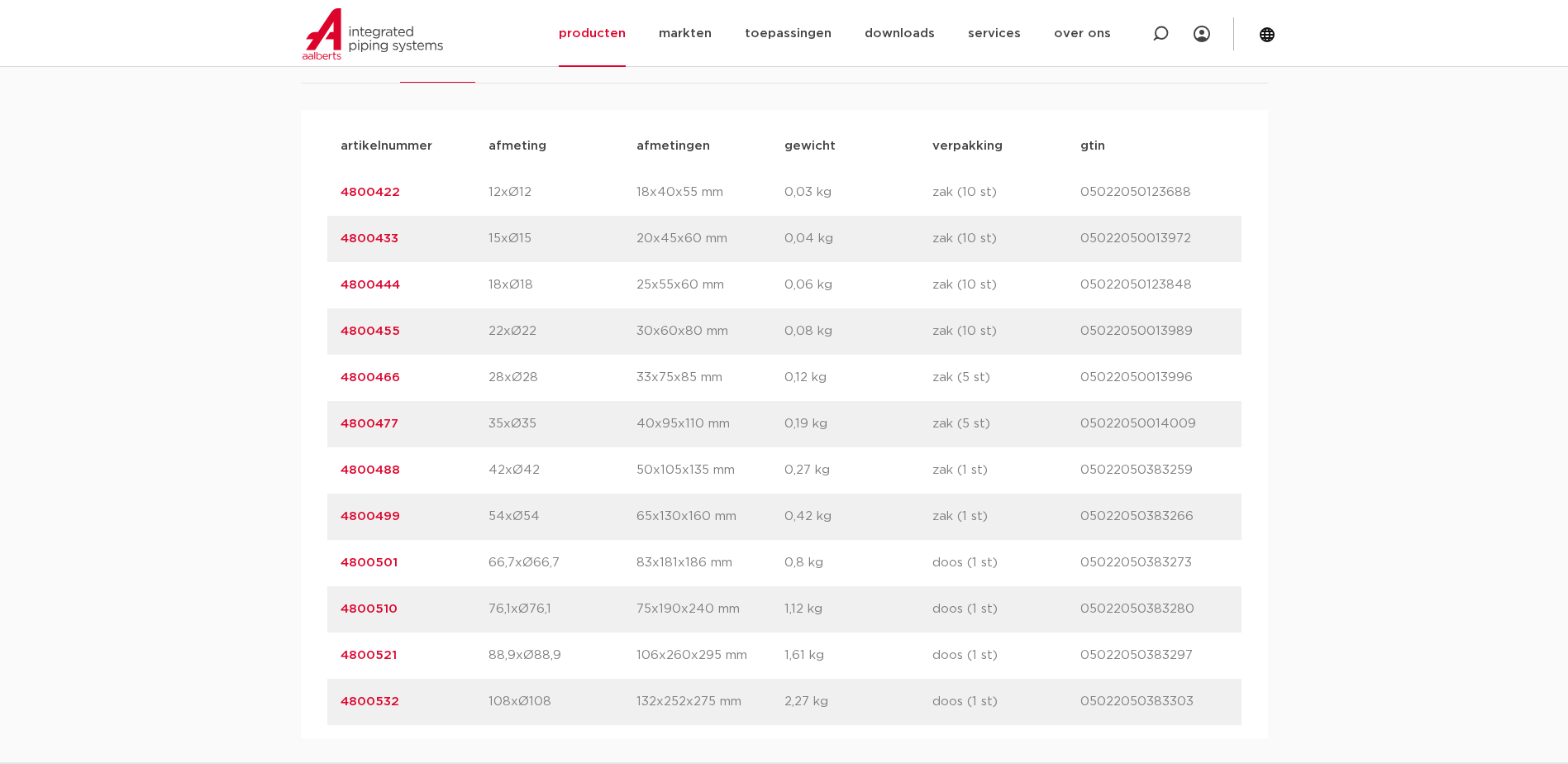
drag, startPoint x: 415, startPoint y: 237, endPoint x: 342, endPoint y: 245, distance: 73.4
click at [342, 245] on p "4800433" at bounding box center [415, 239] width 148 height 19
copy link "4800433"
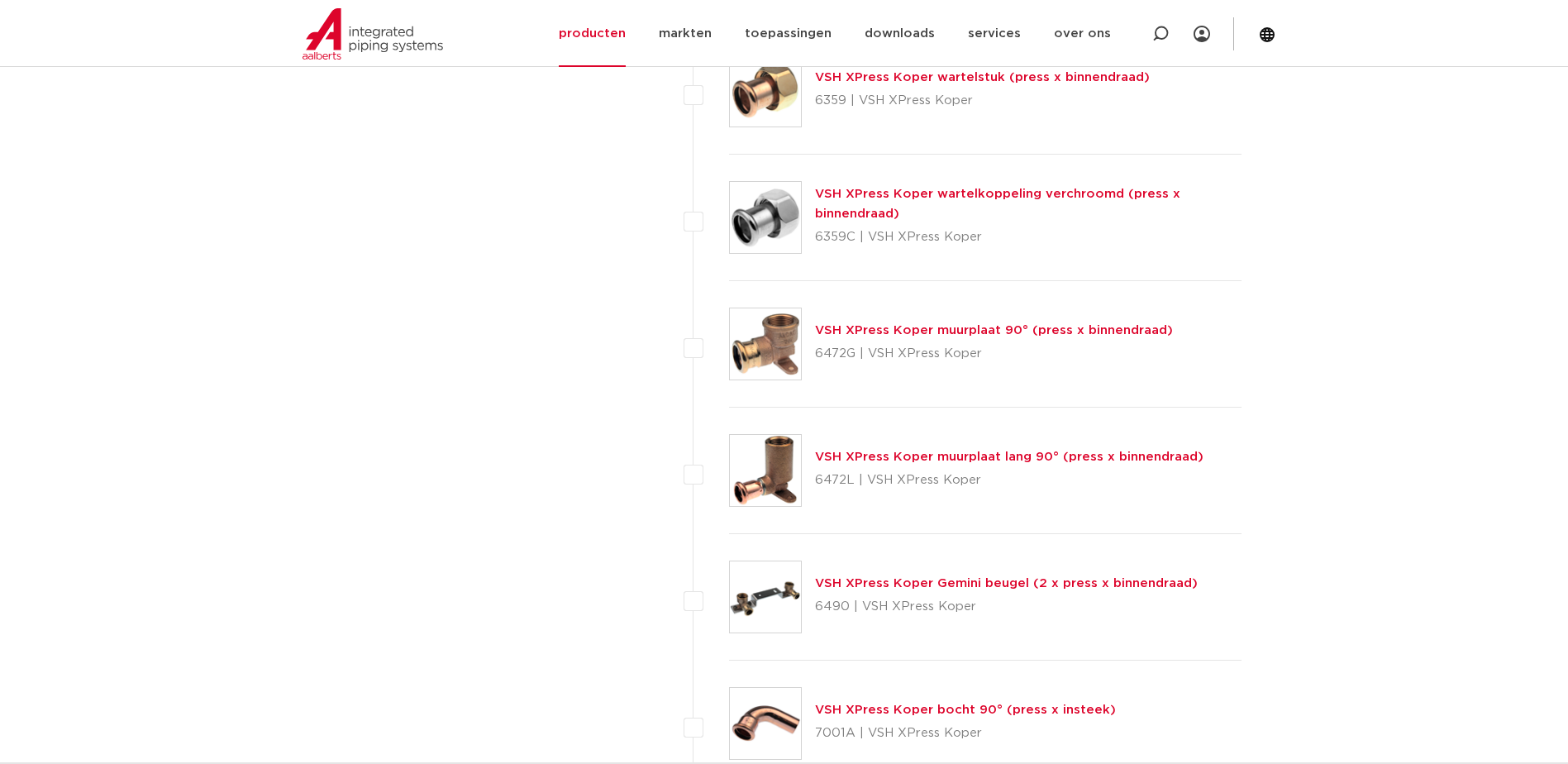
scroll to position [2205, 0]
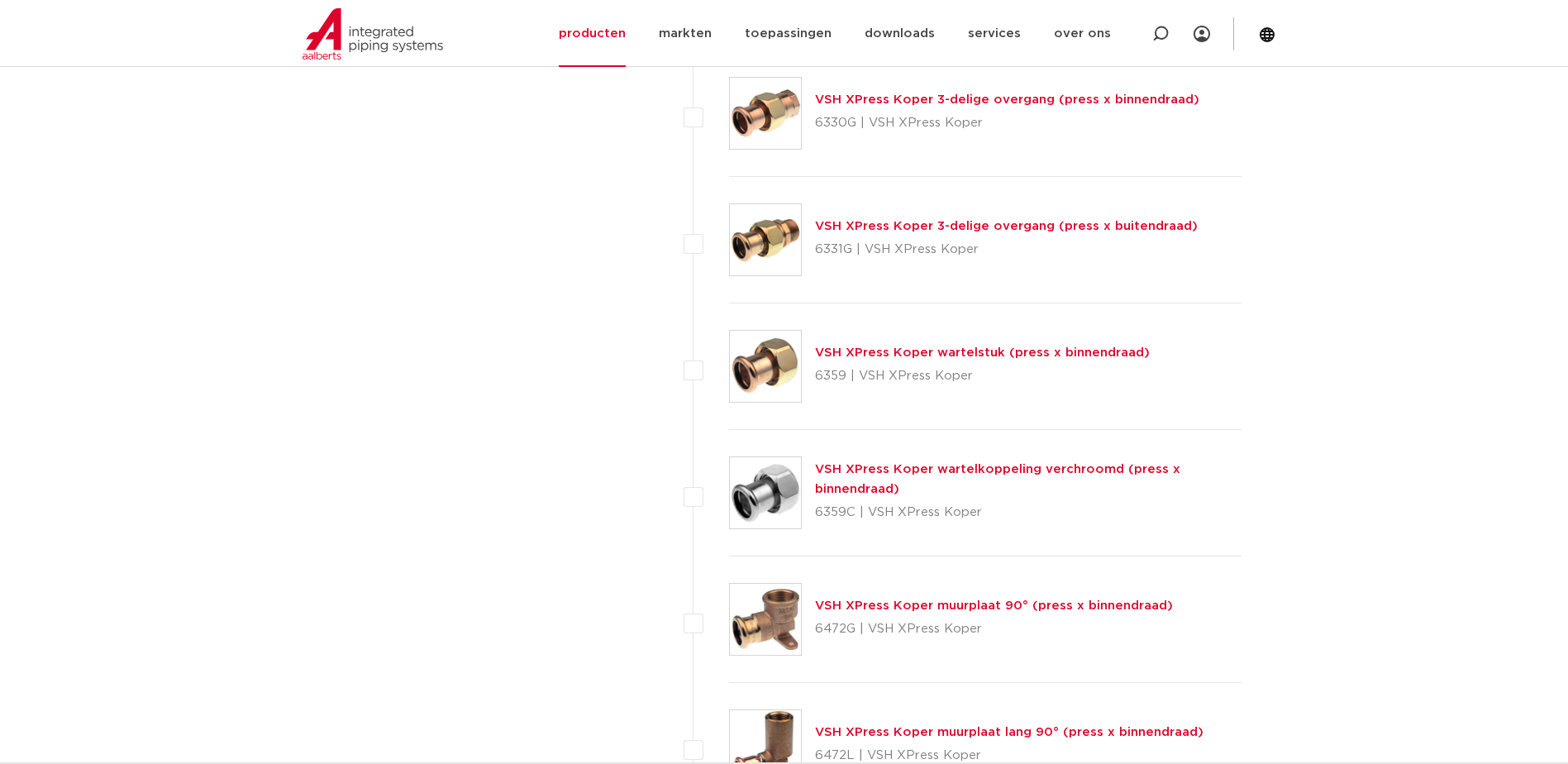
click at [923, 349] on link "VSH XPress Koper wartelstuk (press x binnendraad)" at bounding box center [982, 352] width 335 height 13
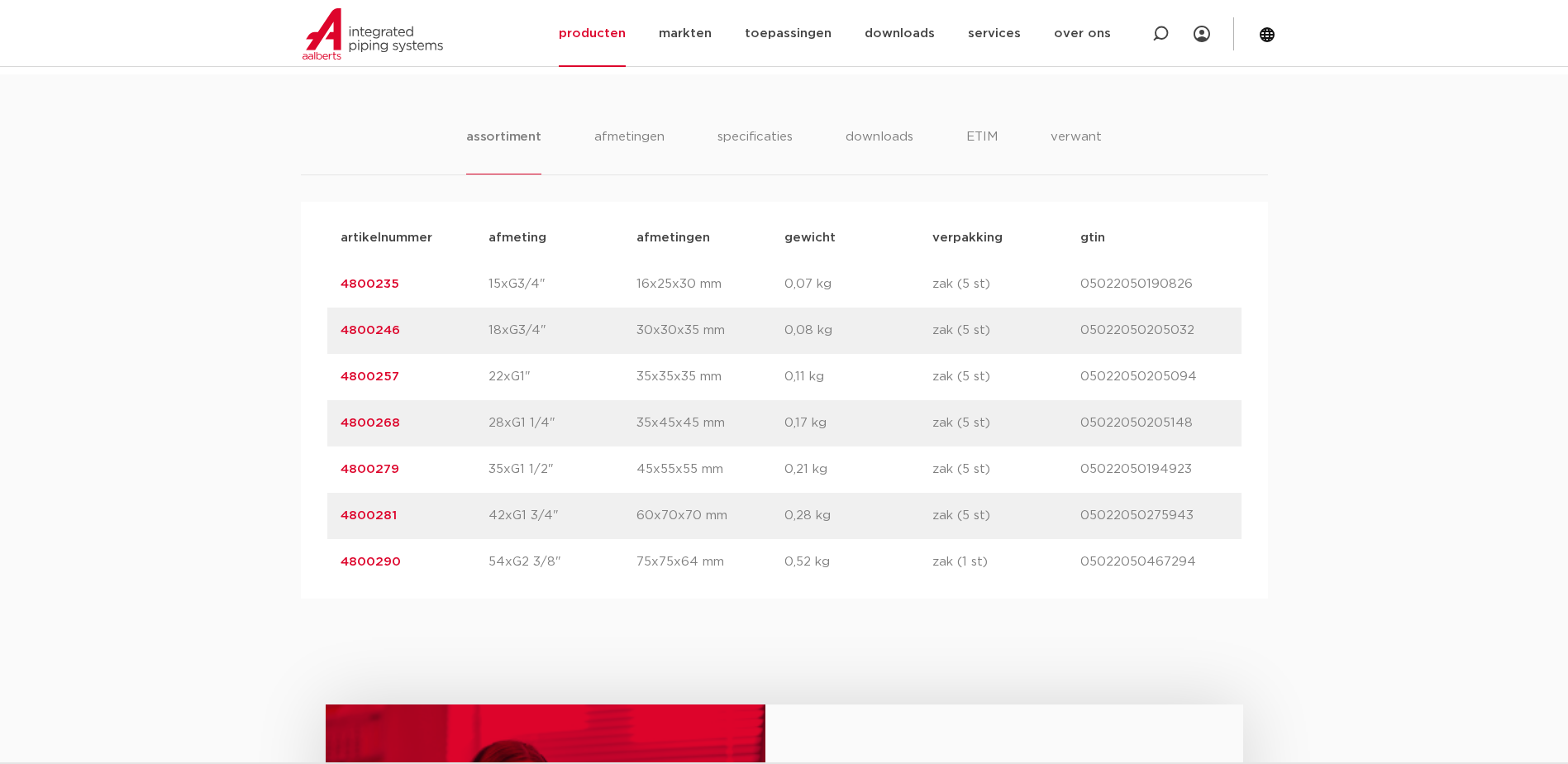
scroll to position [1102, 0]
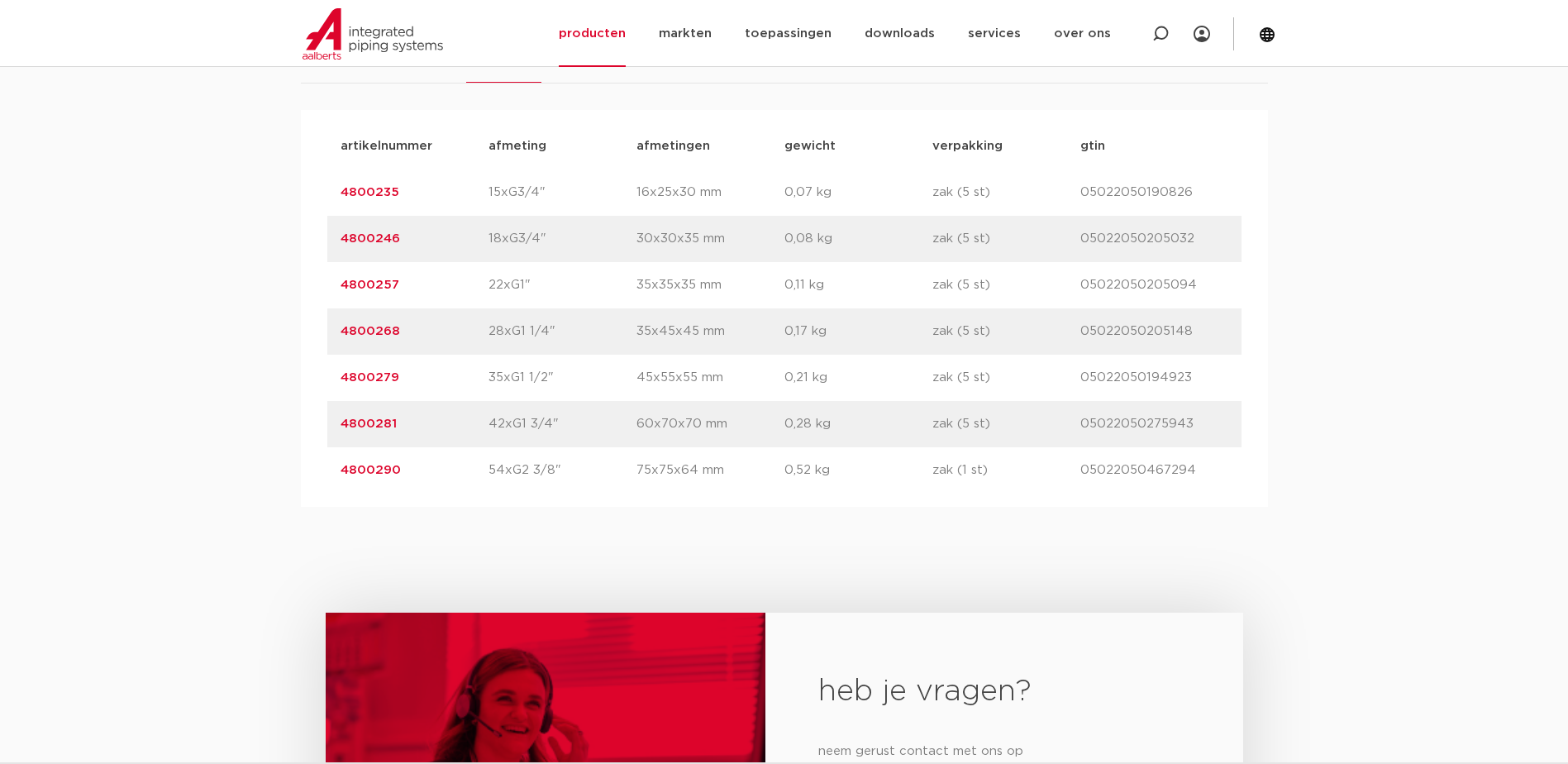
drag, startPoint x: 407, startPoint y: 200, endPoint x: 333, endPoint y: 189, distance: 74.8
click at [333, 189] on div "artikelnummer 4800235 afmeting 15xG3/4" afmetingen 16x25x30 mm gewicht 0,07 kg …" at bounding box center [784, 192] width 915 height 47
drag, startPoint x: 333, startPoint y: 189, endPoint x: 362, endPoint y: 195, distance: 29.6
copy link "4800235"
click at [1323, 274] on div "assortiment afmetingen specificaties downloads ETIM verwant assortiment afmetin…" at bounding box center [784, 244] width 1568 height 524
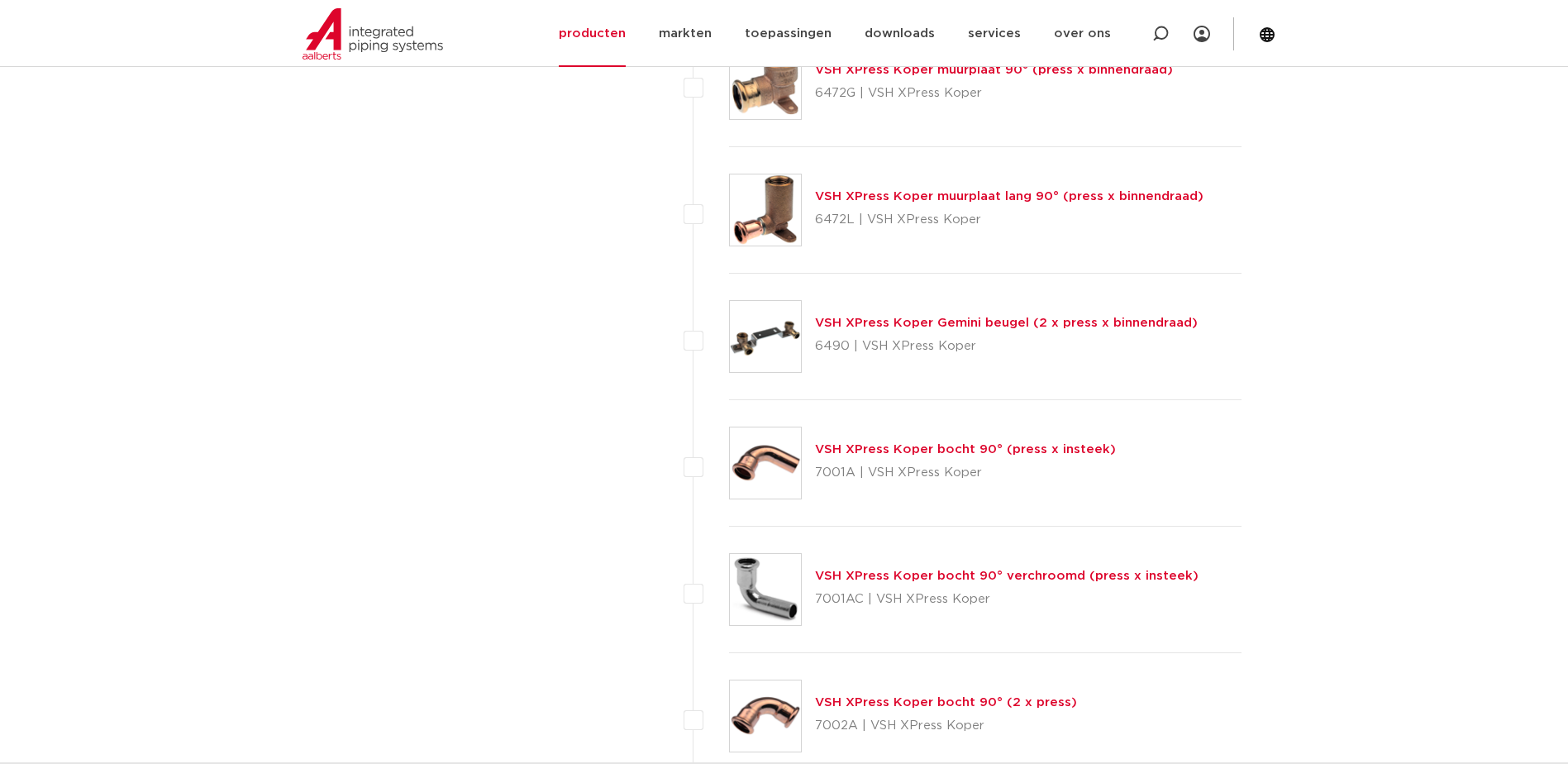
scroll to position [2756, 0]
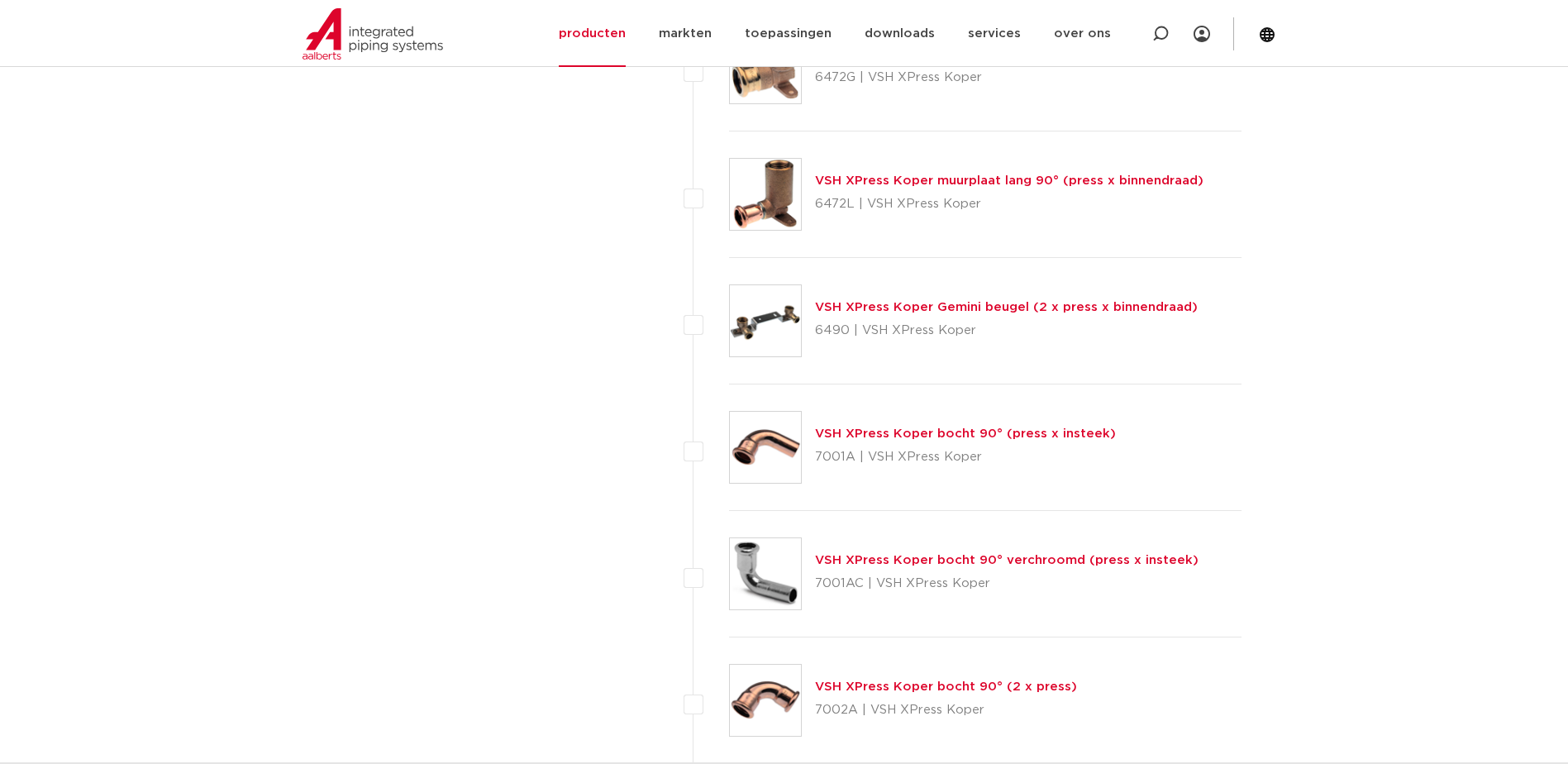
click at [1024, 437] on link "VSH XPress Koper bocht 90° (press x insteek)" at bounding box center [966, 433] width 301 height 13
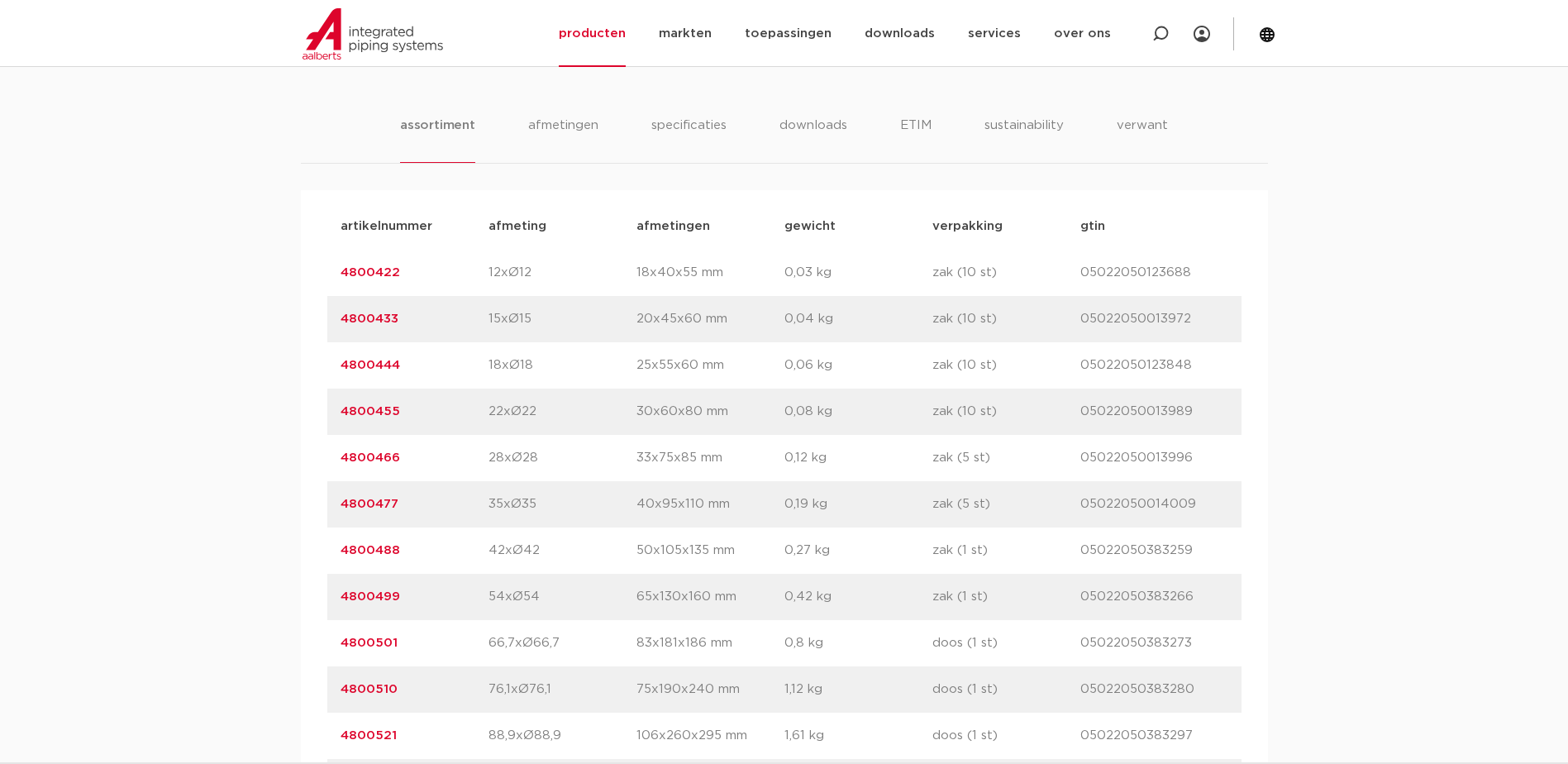
scroll to position [1102, 0]
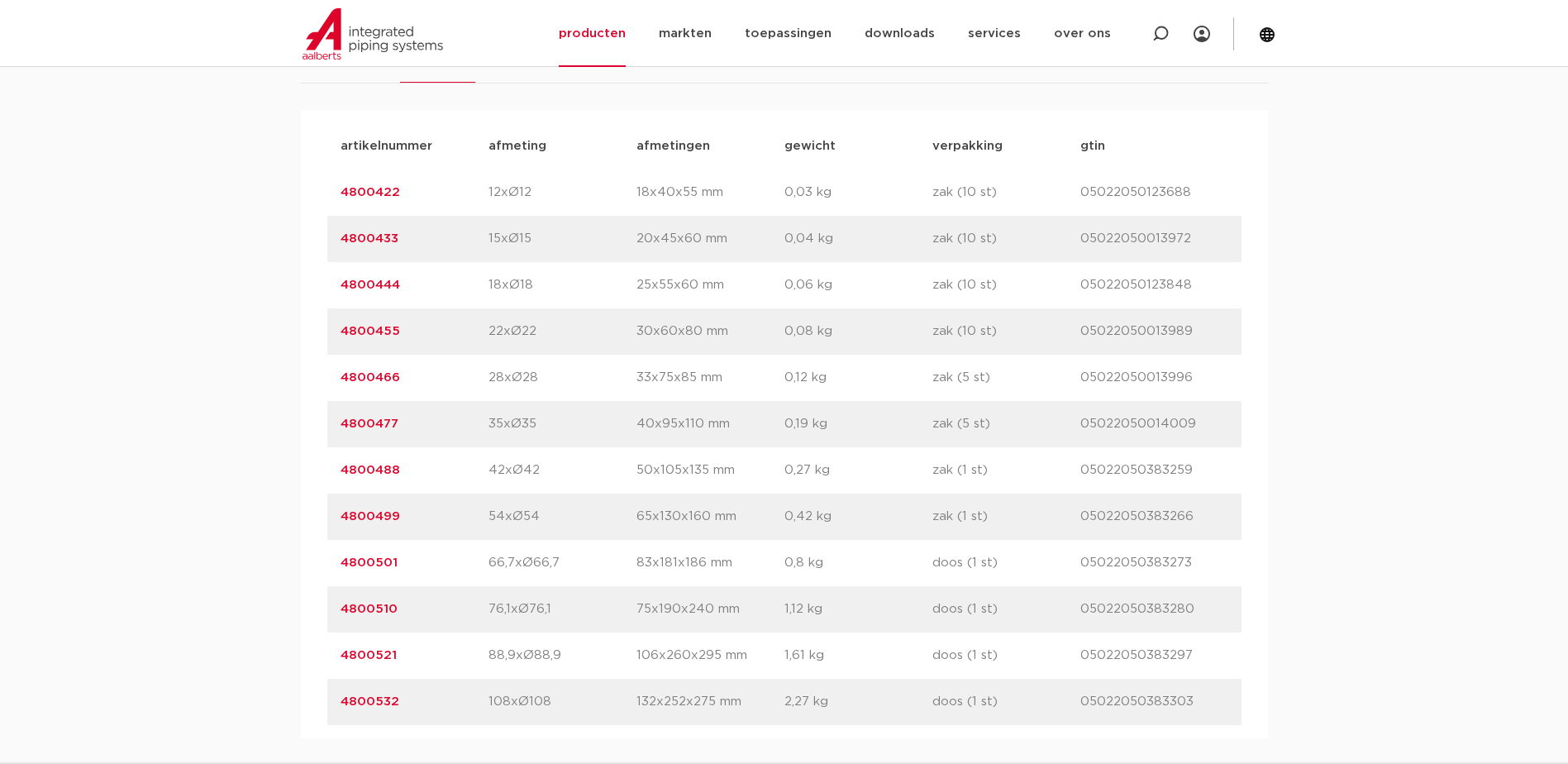
drag, startPoint x: 407, startPoint y: 239, endPoint x: 339, endPoint y: 240, distance: 68.0
click at [339, 240] on div "artikelnummer 4800433 afmeting 15xØ15 [GEOGRAPHIC_DATA] 20x45x60 mm gewicht 0,0…" at bounding box center [784, 239] width 915 height 47
drag, startPoint x: 339, startPoint y: 240, endPoint x: 355, endPoint y: 247, distance: 17.5
copy link "4800433"
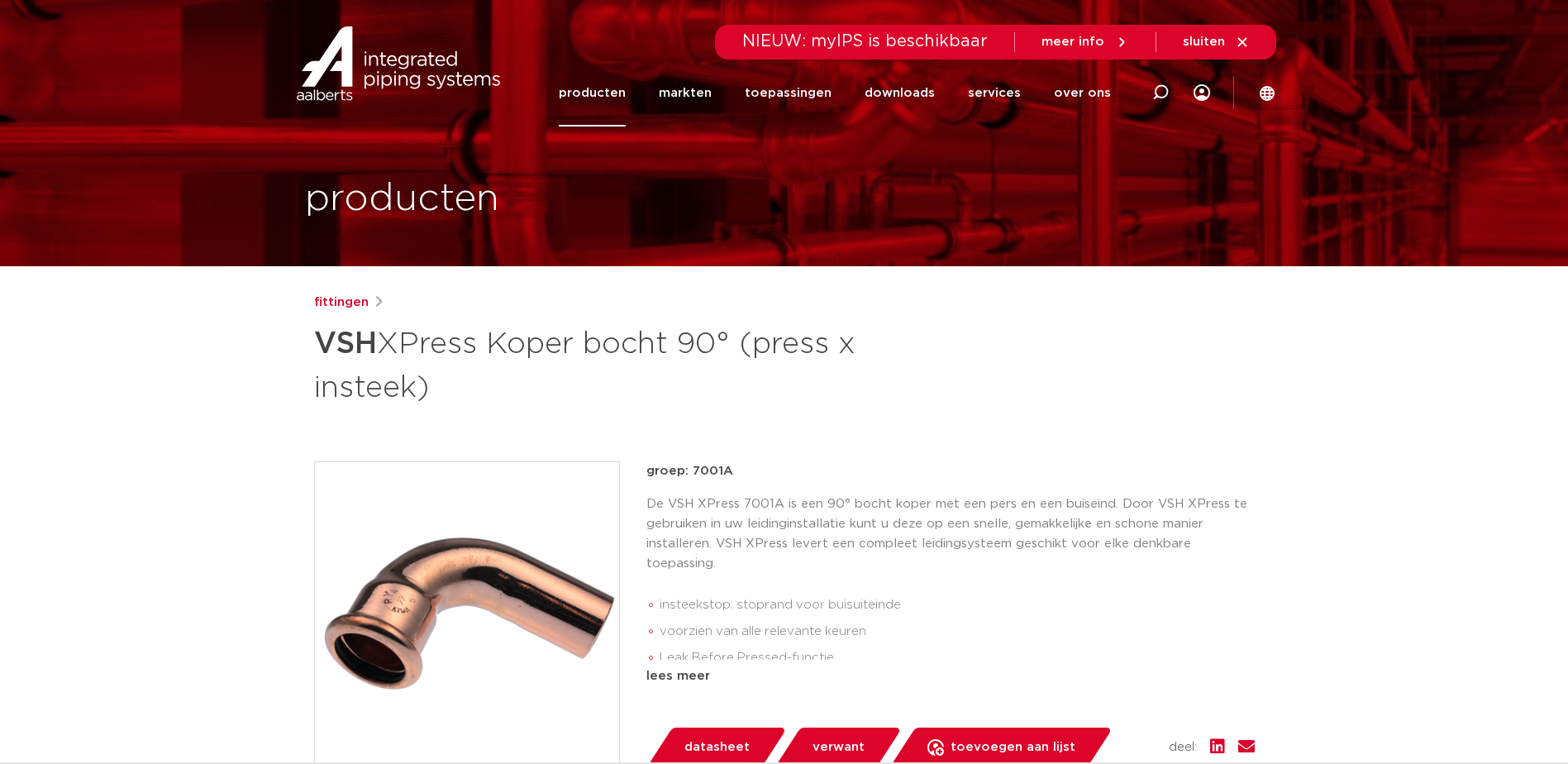
click at [976, 373] on div "fittingen VSH XPress Koper bocht 90° (press x insteek)" at bounding box center [784, 350] width 941 height 116
drag, startPoint x: 982, startPoint y: 382, endPoint x: 974, endPoint y: 377, distance: 9.4
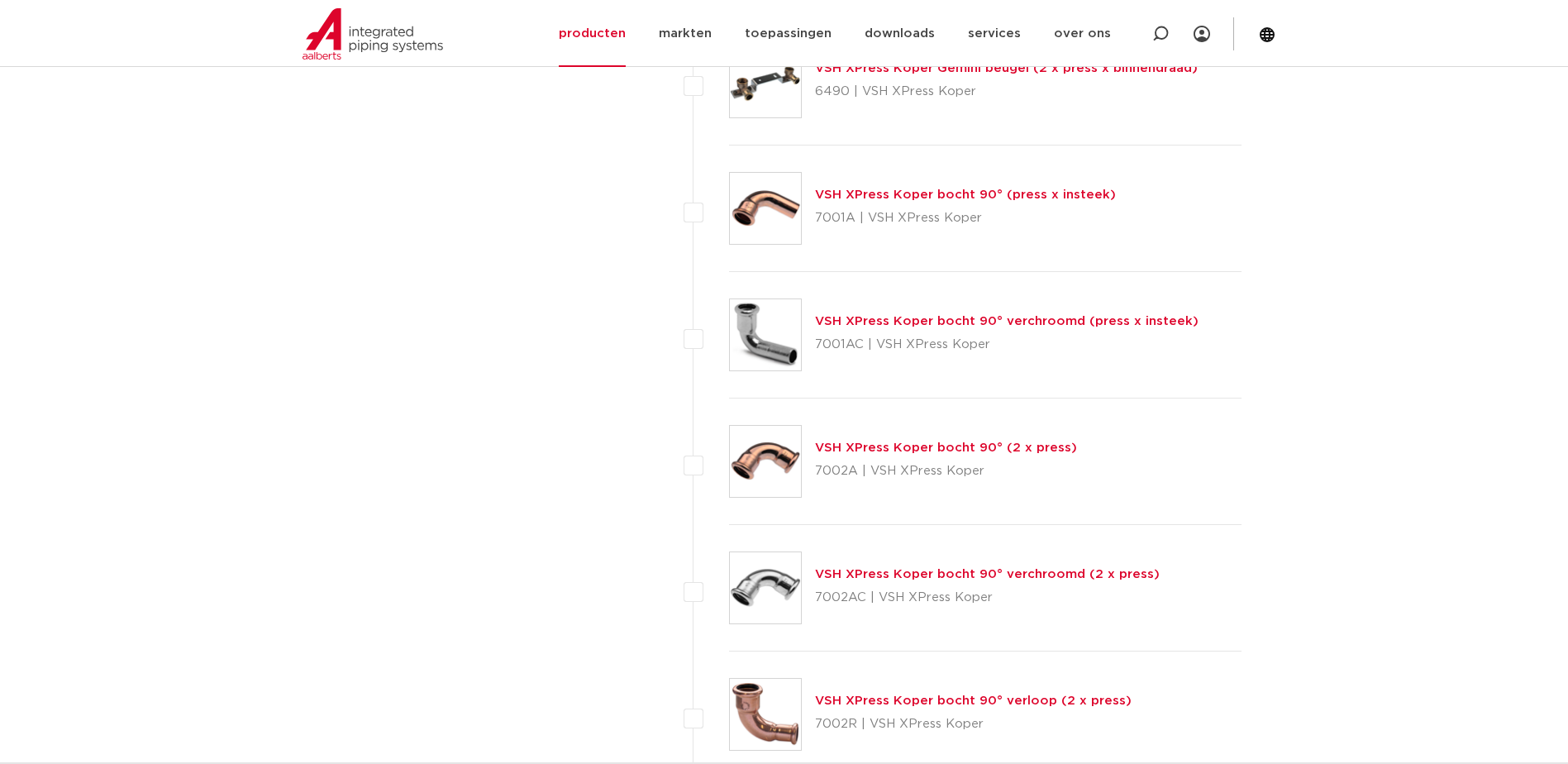
scroll to position [3031, 0]
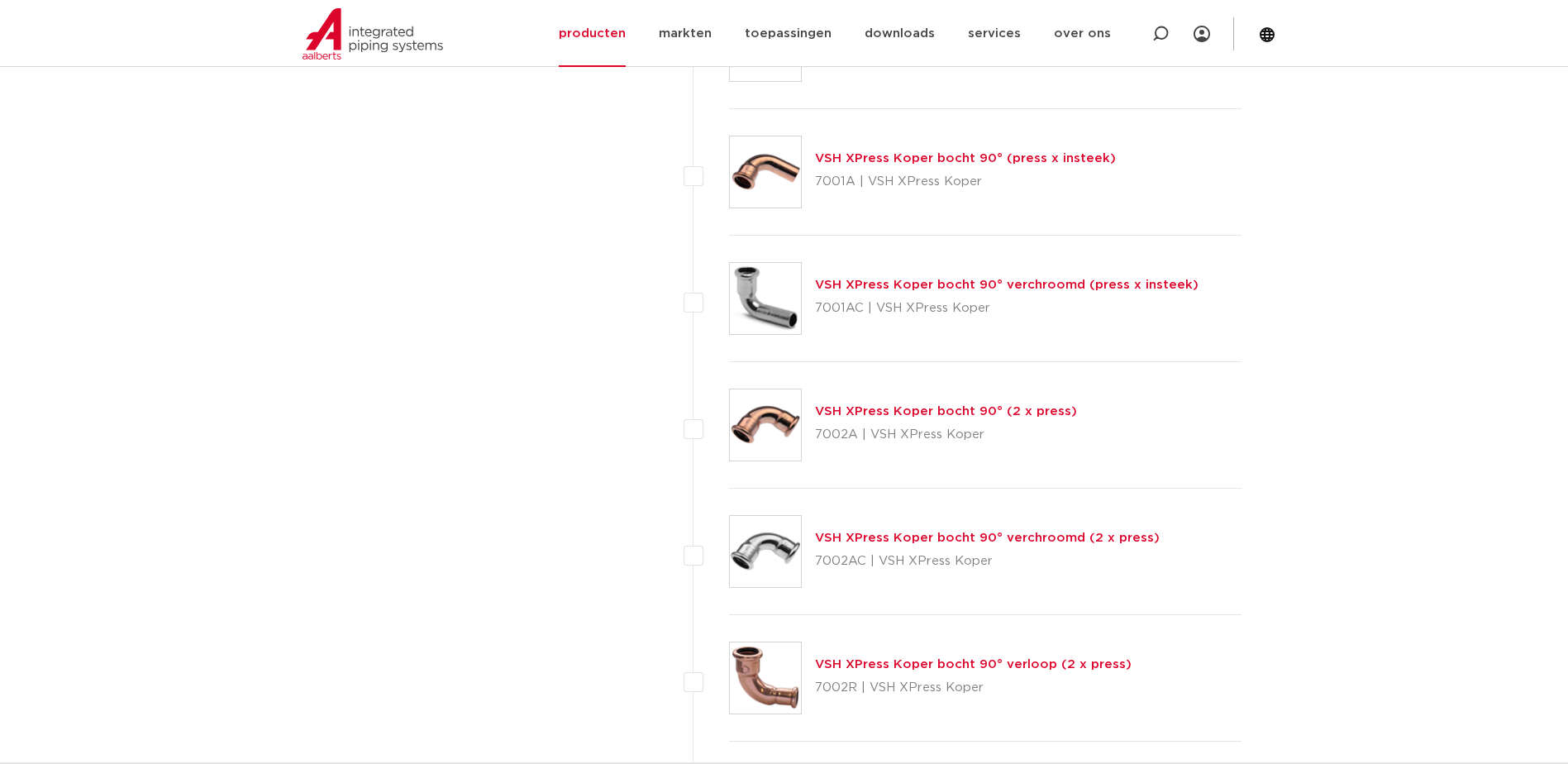
click at [964, 413] on link "VSH XPress Koper bocht 90° (2 x press)" at bounding box center [946, 411] width 262 height 13
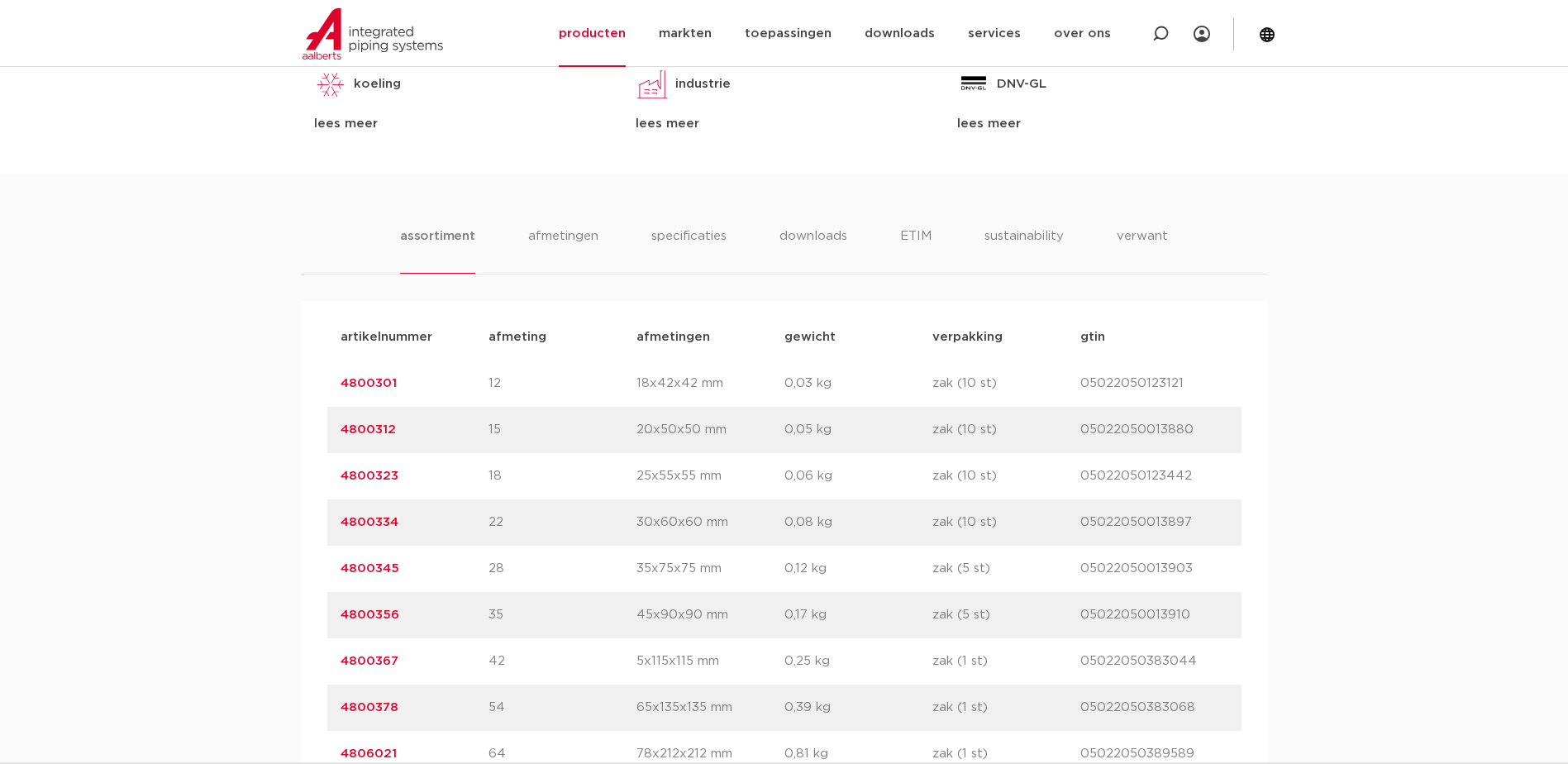
scroll to position [1102, 0]
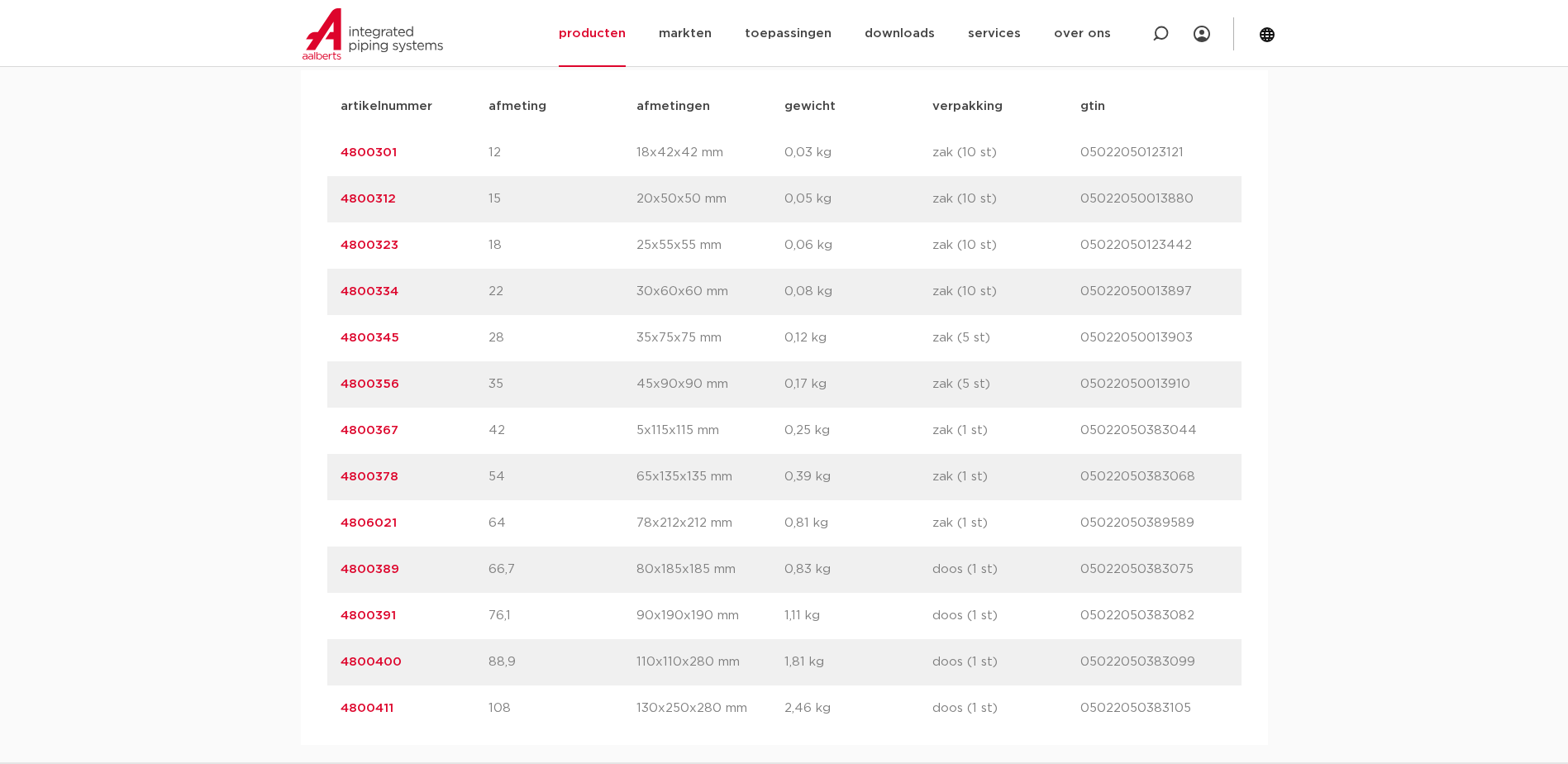
drag, startPoint x: 411, startPoint y: 347, endPoint x: 342, endPoint y: 349, distance: 69.0
click at [342, 349] on div "artikelnummer 4800345 afmeting 28 [GEOGRAPHIC_DATA] 35x75x75 mm gewicht 0,12 kg…" at bounding box center [784, 338] width 915 height 47
drag, startPoint x: 342, startPoint y: 349, endPoint x: 358, endPoint y: 342, distance: 17.5
copy link "4800345"
